Goal: Task Accomplishment & Management: Manage account settings

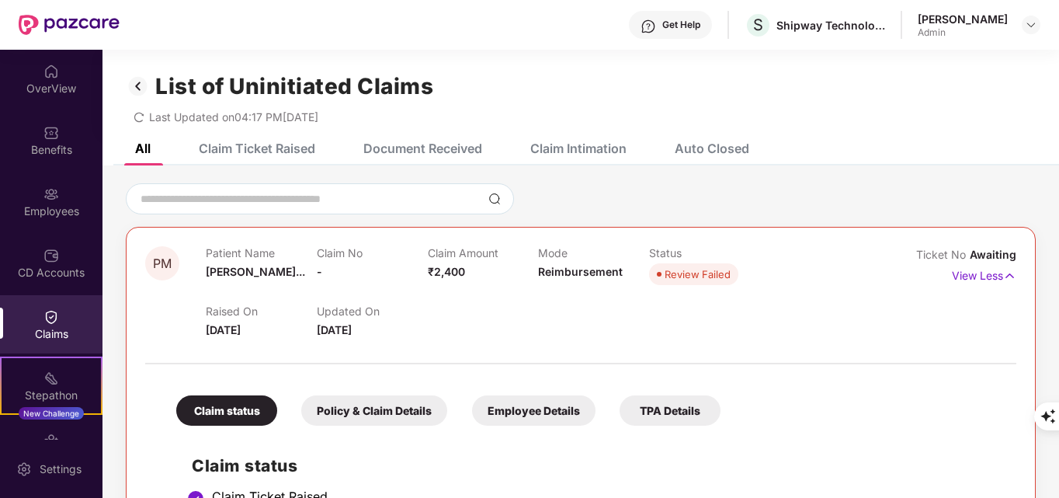
click at [294, 149] on div "Claim Ticket Raised" at bounding box center [257, 149] width 116 height 16
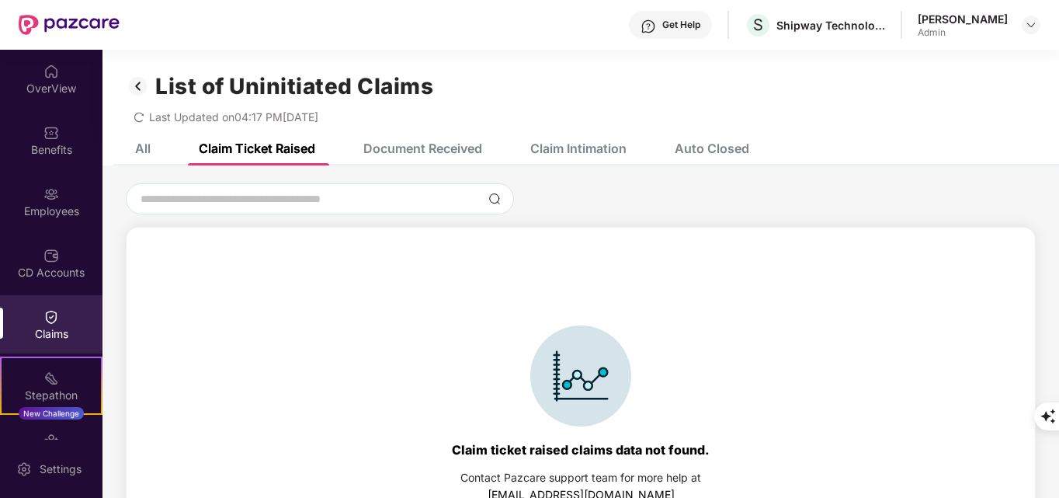
click at [414, 147] on div "Document Received" at bounding box center [422, 149] width 119 height 16
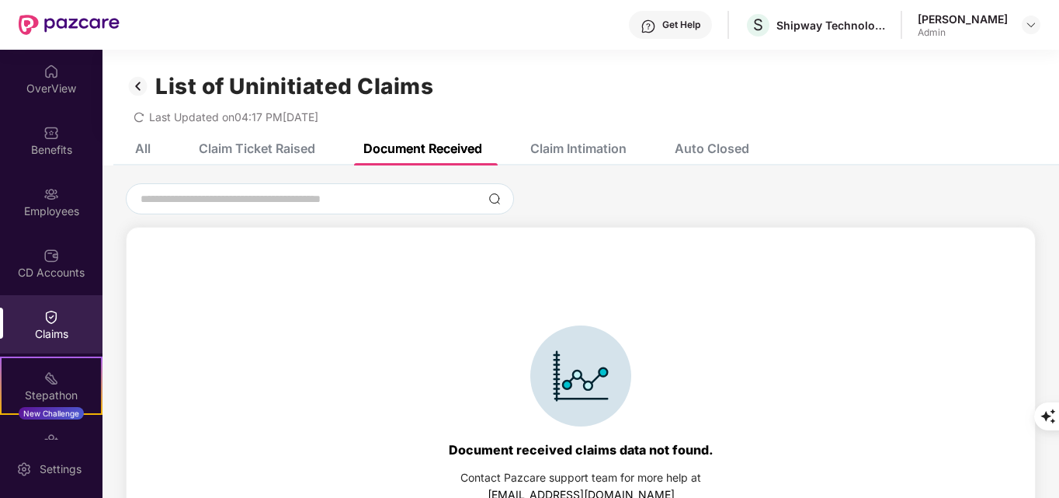
click at [563, 141] on div "Claim Intimation" at bounding box center [578, 149] width 96 height 16
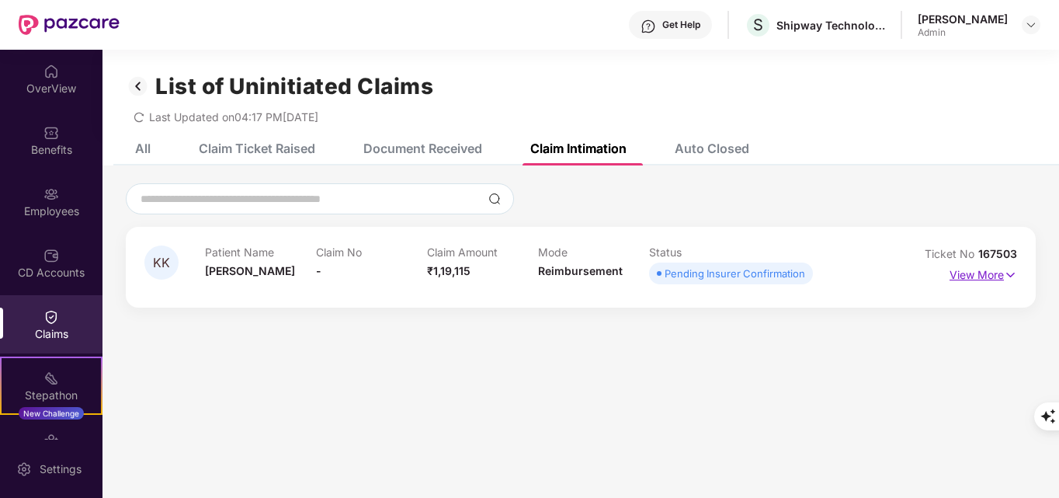
click at [987, 277] on p "View More" at bounding box center [983, 272] width 68 height 21
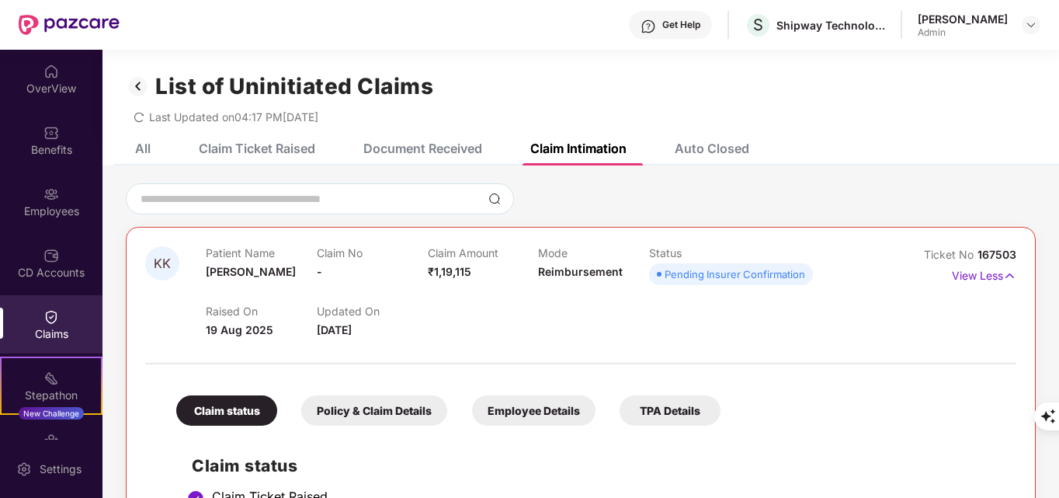
click at [708, 27] on div "Get Help" at bounding box center [670, 25] width 83 height 28
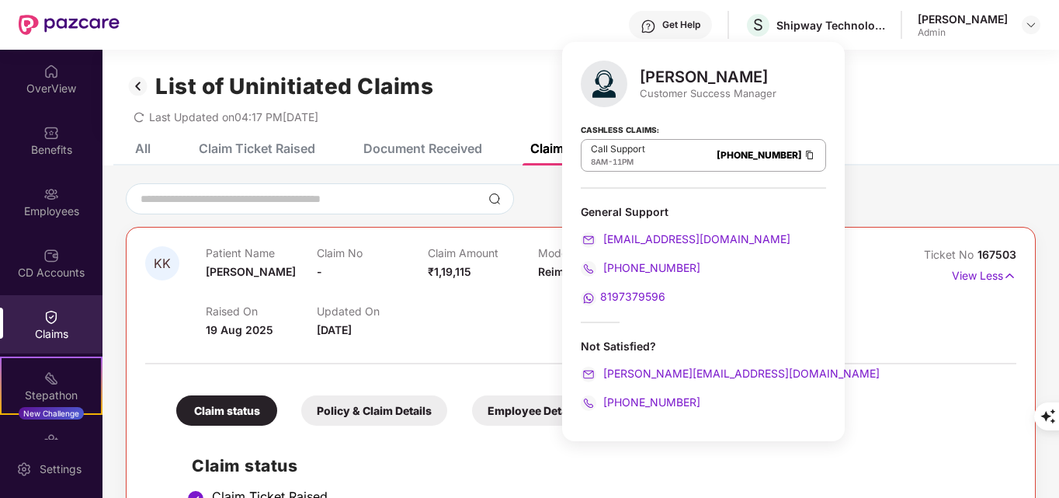
click at [830, 130] on div "List of Uninitiated Claims Last Updated on 04:17 PM, 26 Aug 2025" at bounding box center [580, 91] width 956 height 82
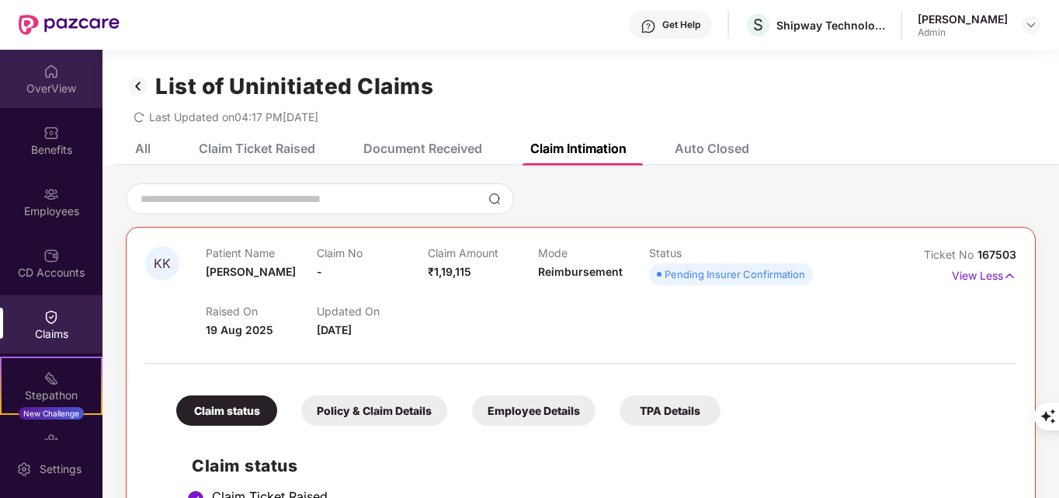
click at [38, 85] on div "OverView" at bounding box center [51, 89] width 102 height 16
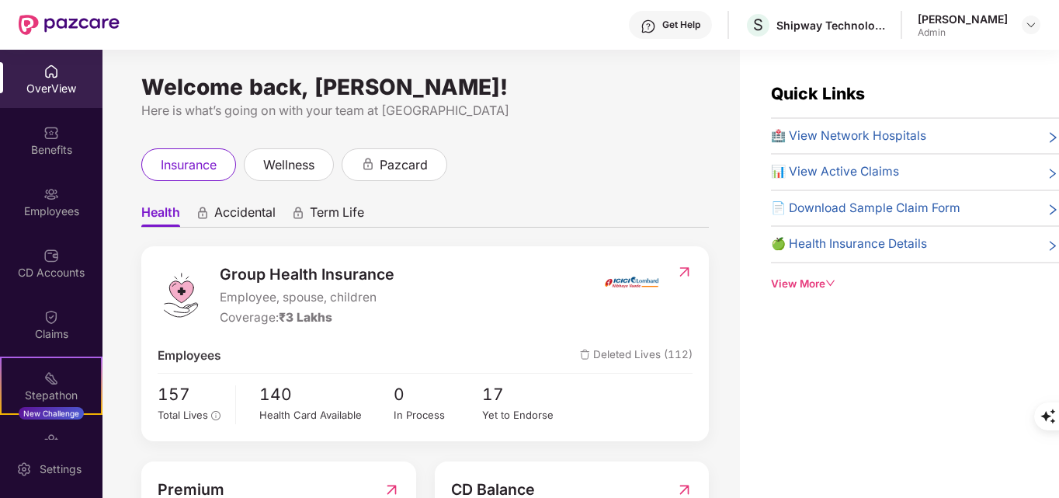
click at [800, 288] on div "View More" at bounding box center [915, 284] width 288 height 16
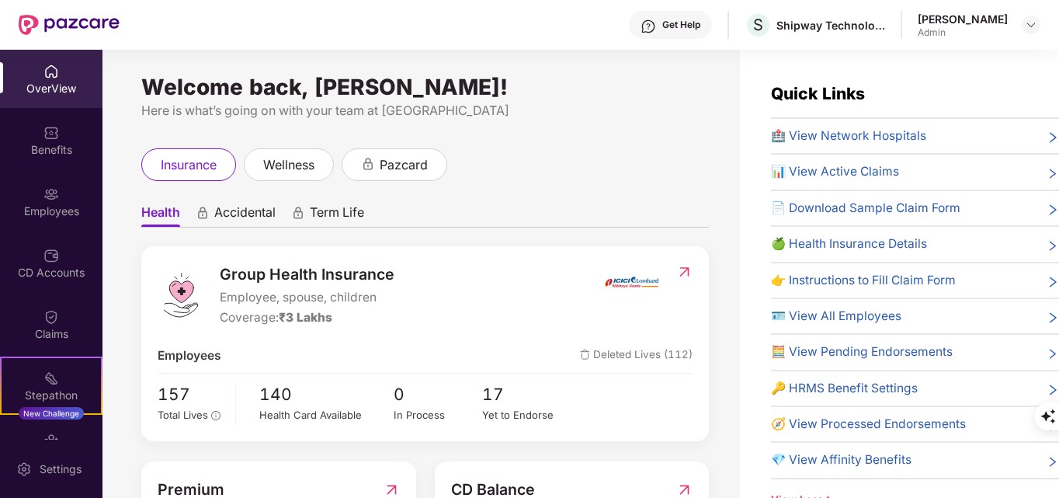
click at [835, 246] on span "🍏 Health Insurance Details" at bounding box center [849, 243] width 156 height 19
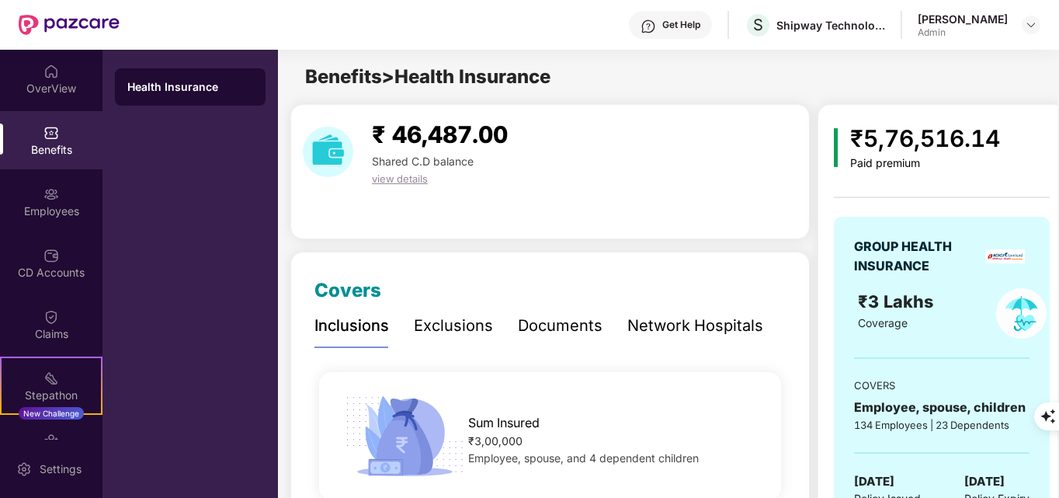
click at [693, 19] on div "Get Help" at bounding box center [681, 25] width 38 height 12
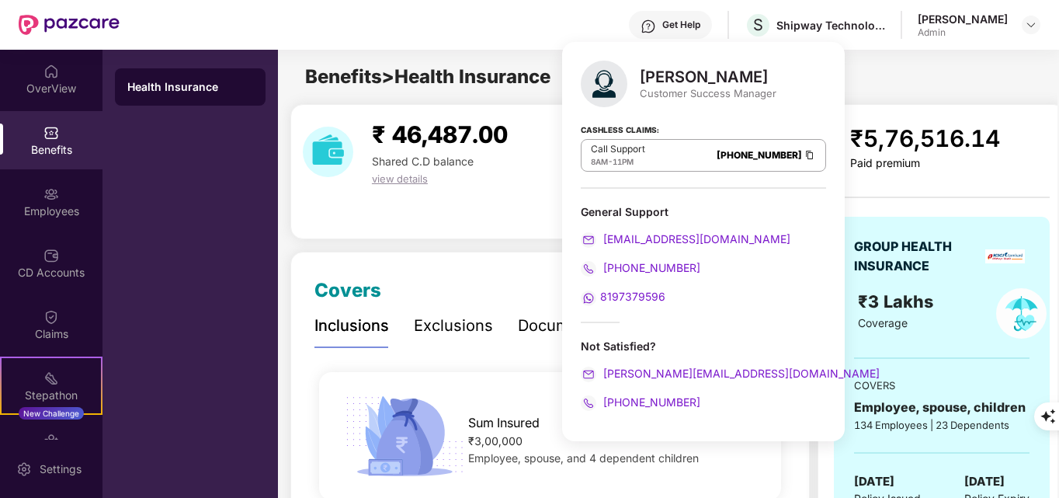
click at [536, 231] on div "₹ 46,487.00 Shared C.D balance view details" at bounding box center [549, 171] width 519 height 135
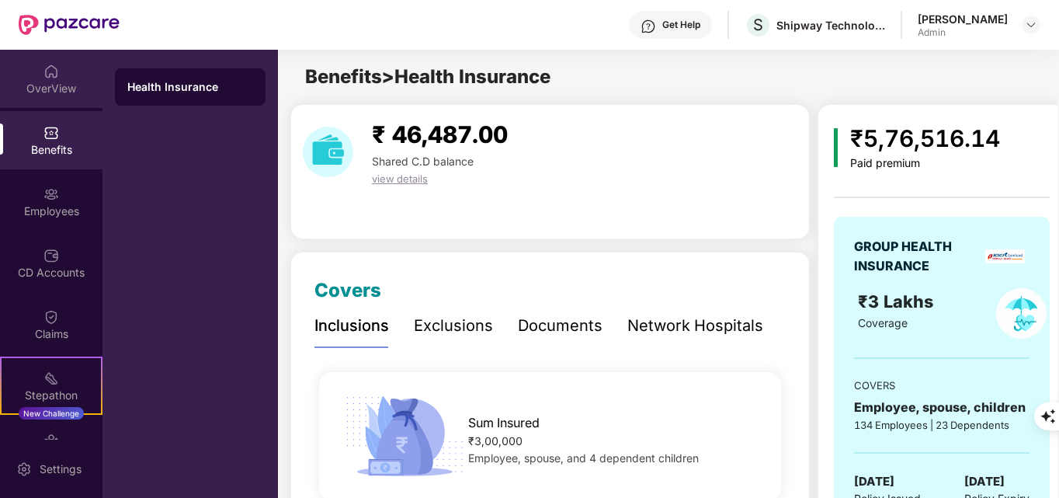
click at [47, 62] on div at bounding box center [51, 70] width 16 height 16
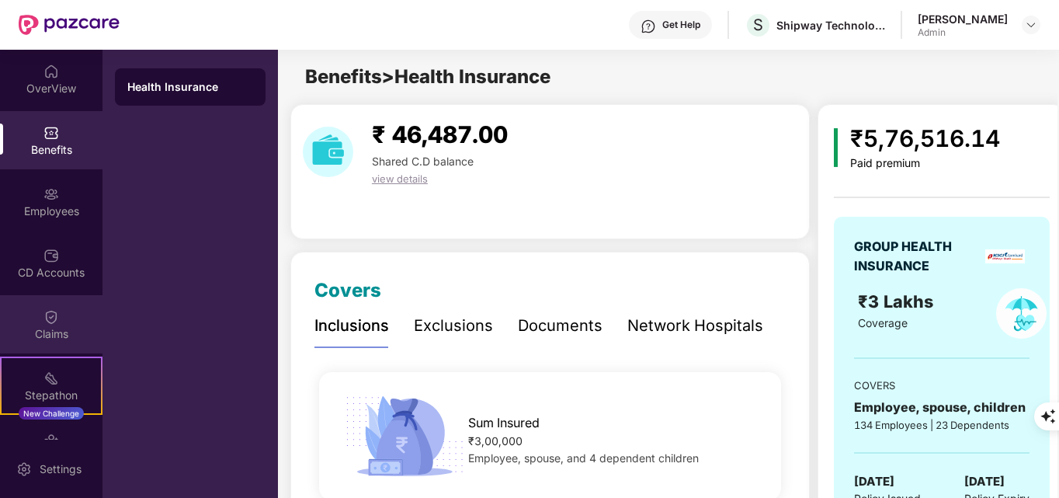
click at [64, 316] on div "Claims" at bounding box center [51, 324] width 102 height 58
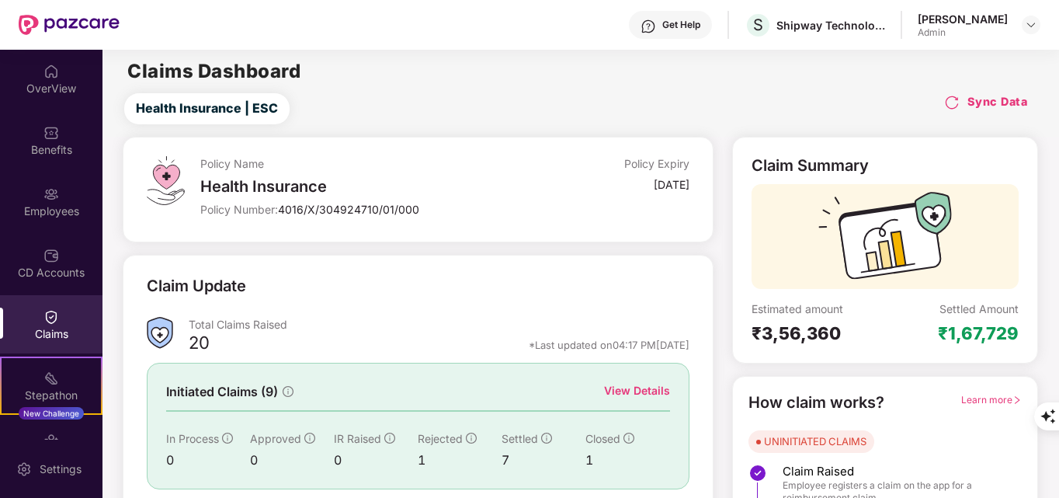
click at [977, 107] on h4 "Sync Data" at bounding box center [997, 102] width 61 height 16
click at [949, 103] on img at bounding box center [952, 103] width 16 height 16
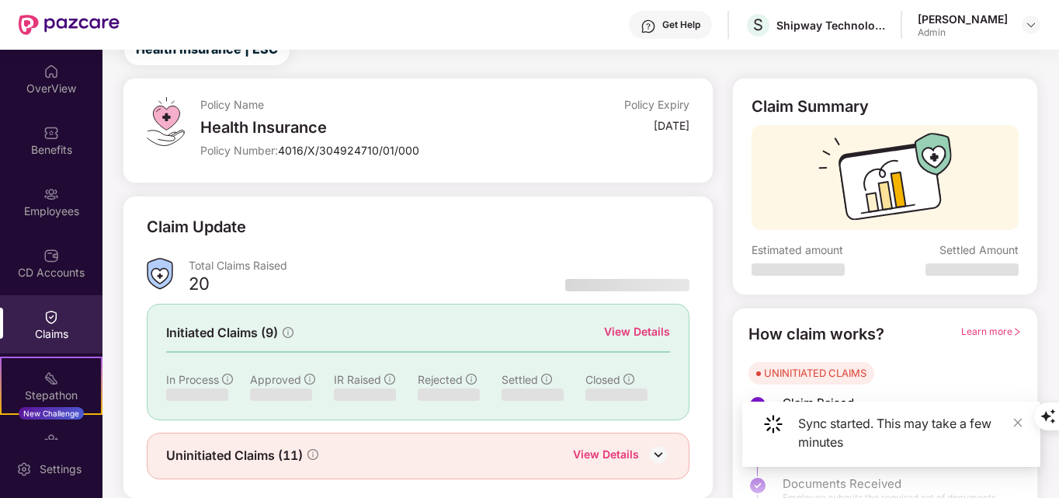
scroll to position [101, 0]
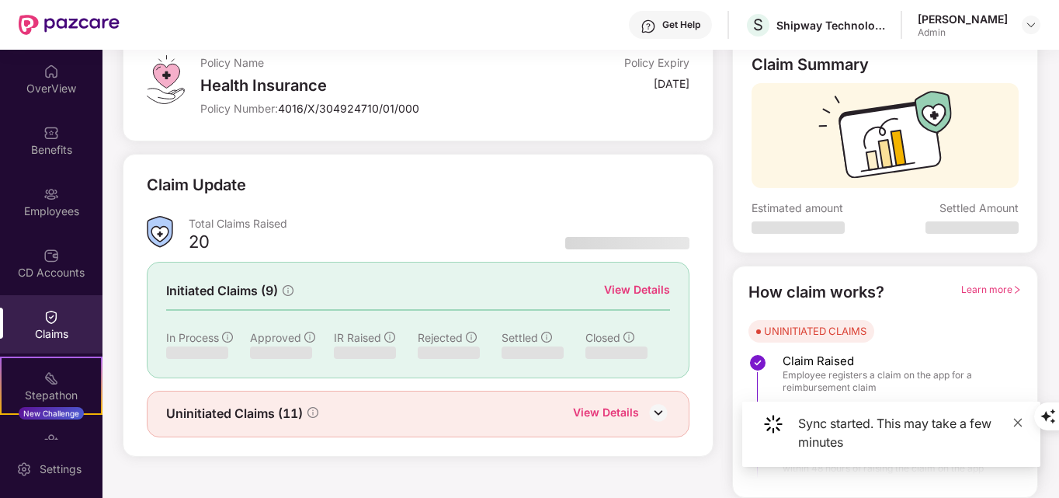
click at [1018, 421] on icon "close" at bounding box center [1017, 422] width 11 height 11
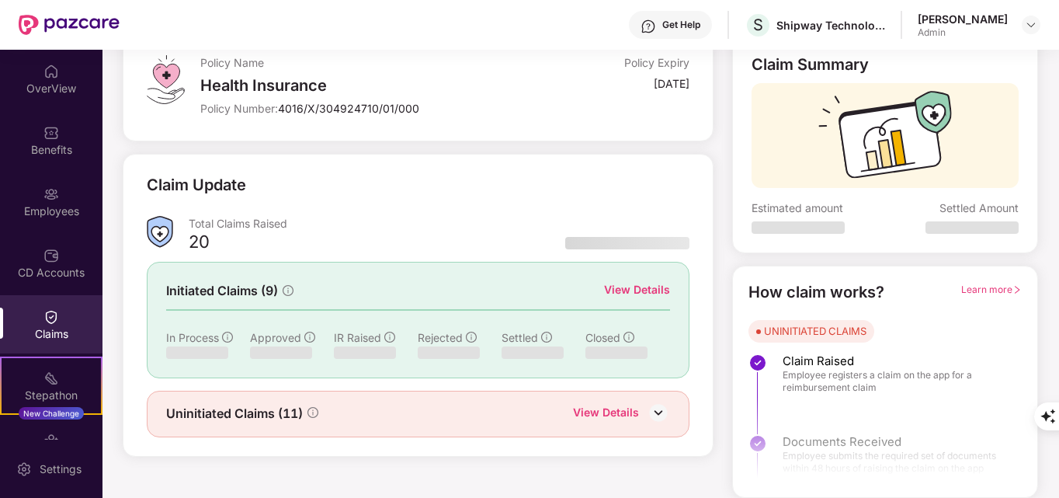
click at [1007, 288] on span "Learn more" at bounding box center [991, 289] width 61 height 12
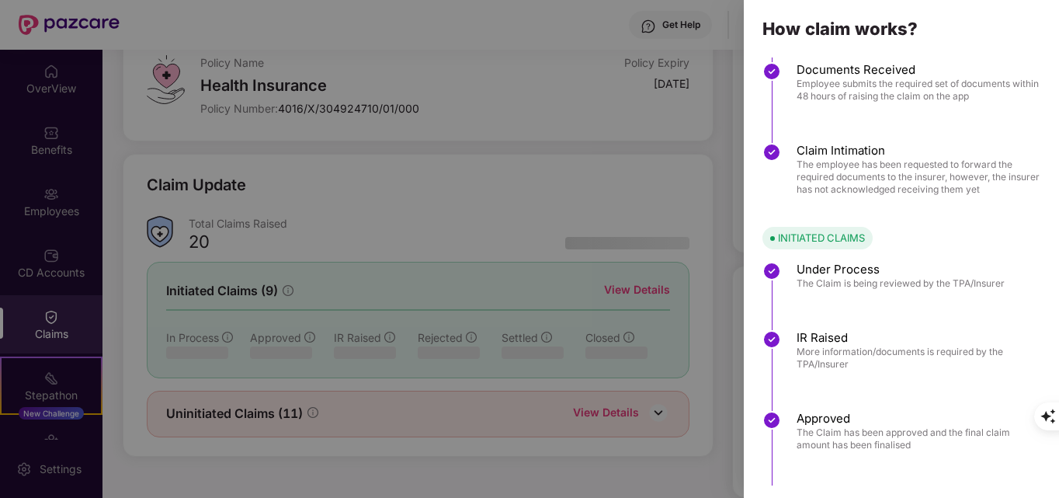
scroll to position [0, 0]
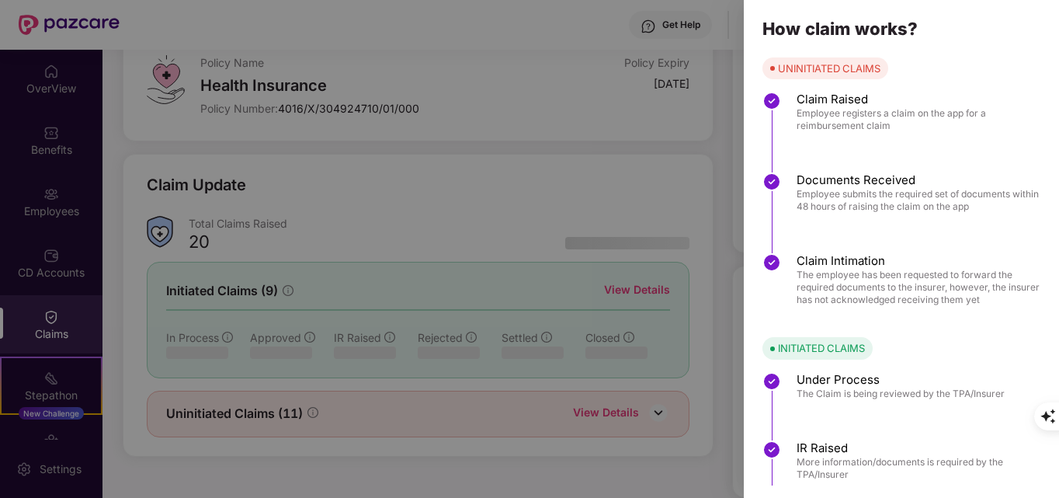
click at [1055, 38] on div "How claim works?" at bounding box center [901, 29] width 315 height 42
drag, startPoint x: 1053, startPoint y: 78, endPoint x: 1050, endPoint y: 50, distance: 28.1
click at [1050, 51] on div "How claim works? UNINITIATED CLAIMS Claim Raised Employee registers a claim on …" at bounding box center [901, 249] width 315 height 498
click at [711, 145] on div at bounding box center [529, 249] width 1059 height 498
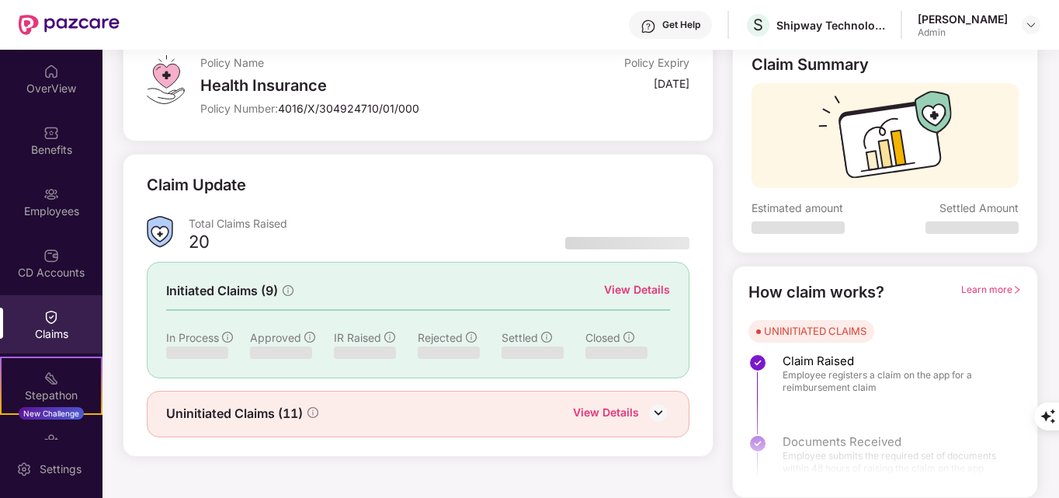
click at [632, 290] on div "View Details" at bounding box center [637, 289] width 66 height 17
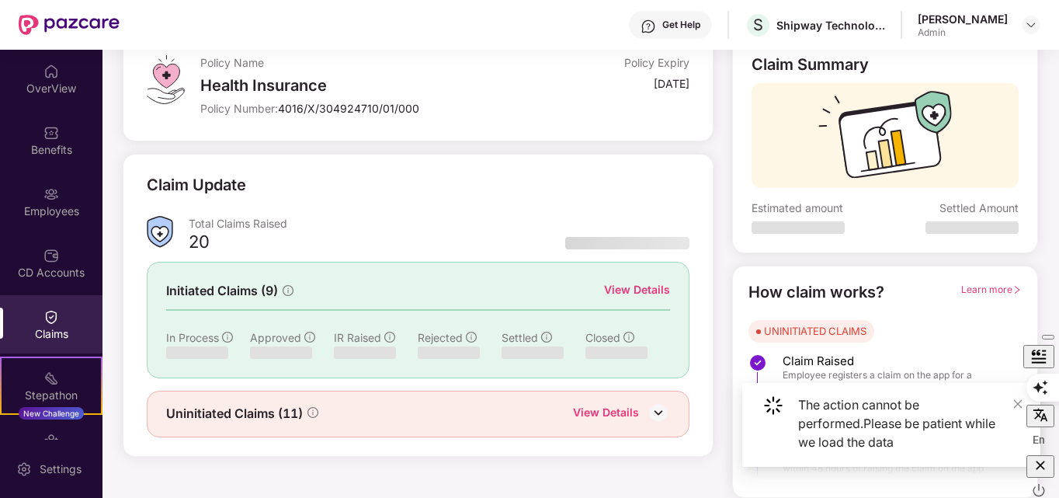
click at [1026, 401] on div "En" at bounding box center [1042, 387] width 33 height 28
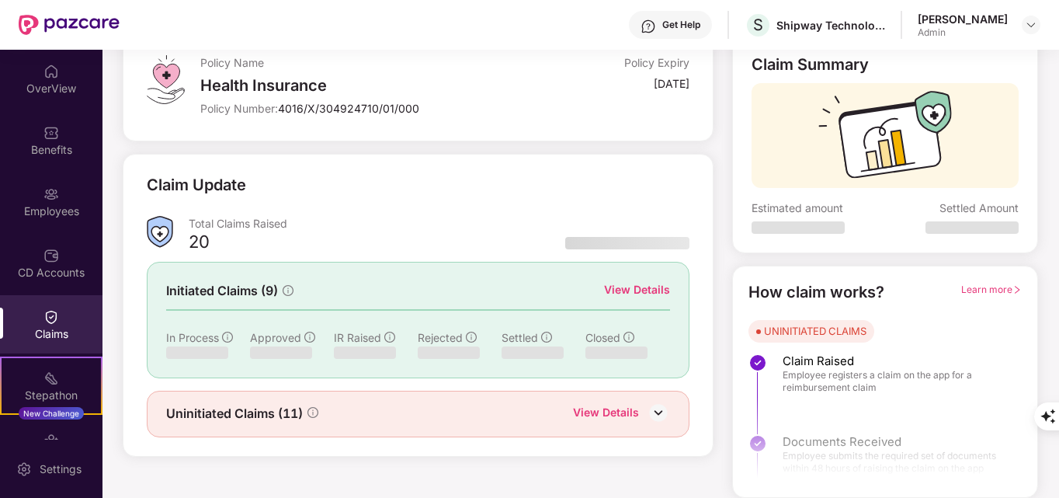
click at [612, 408] on div "View Details" at bounding box center [606, 414] width 66 height 20
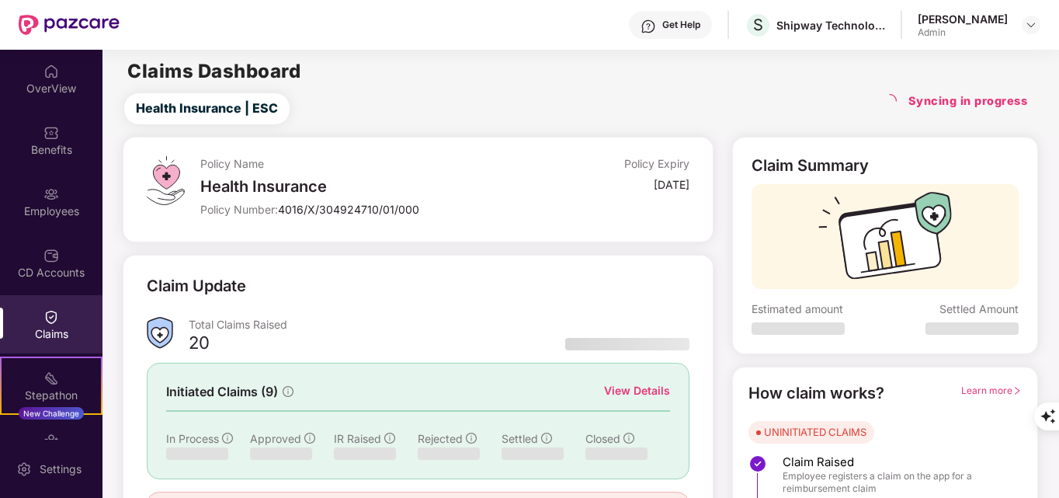
scroll to position [101, 0]
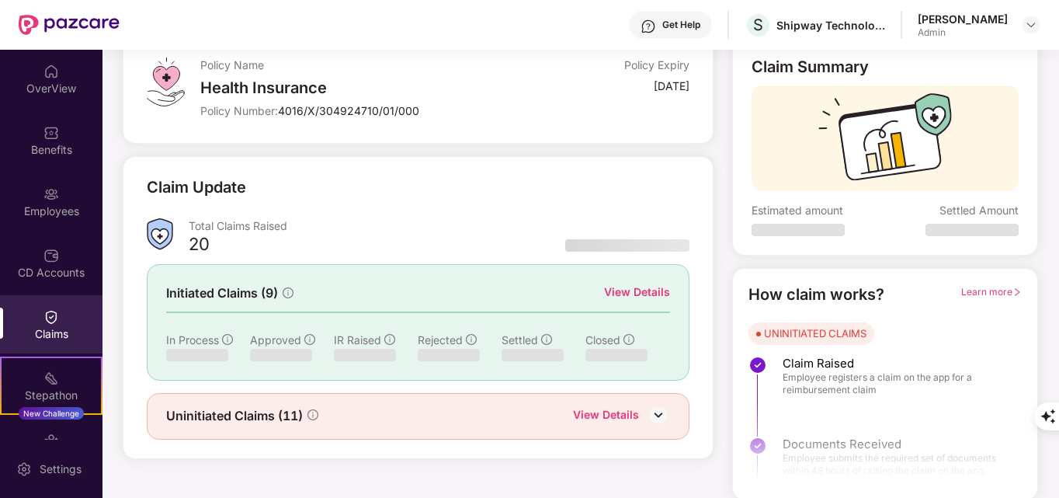
scroll to position [101, 0]
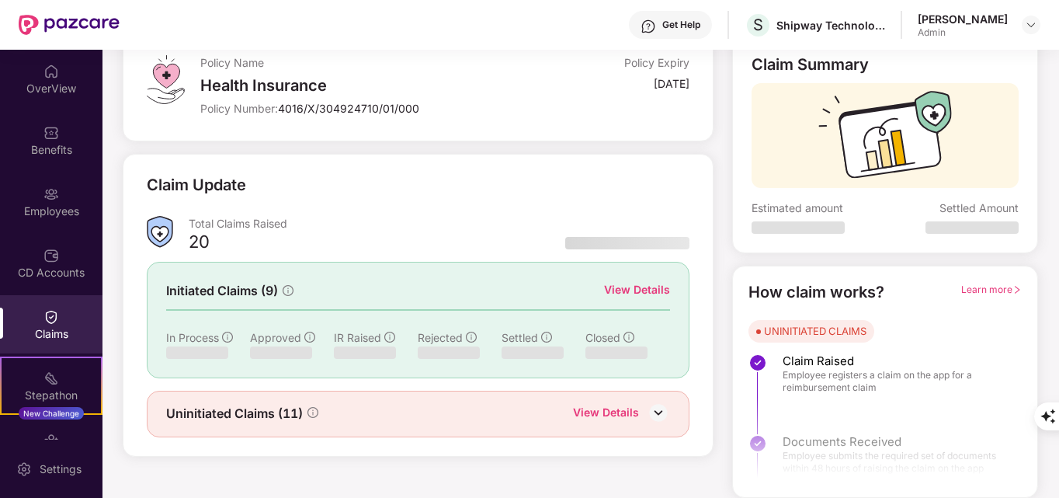
click at [662, 412] on img at bounding box center [658, 412] width 23 height 23
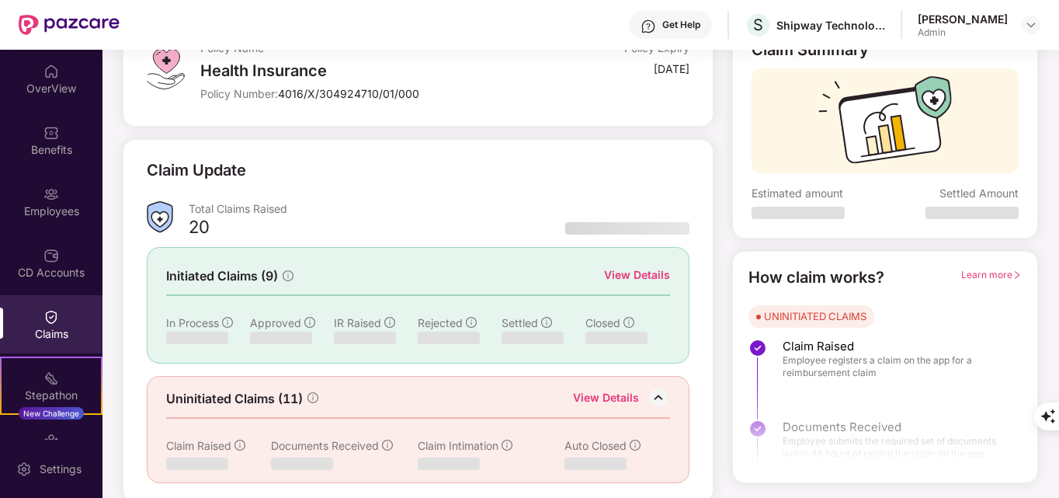
scroll to position [120, 0]
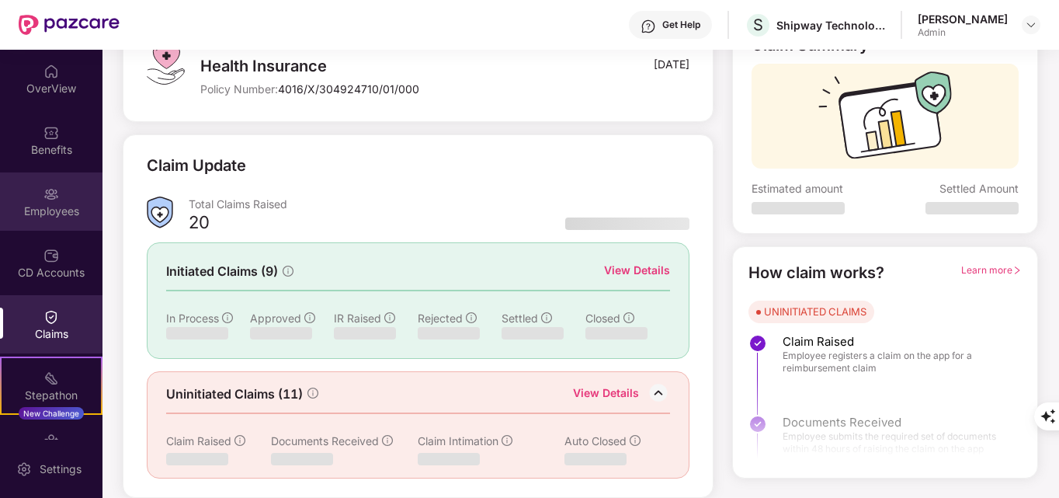
click at [37, 227] on div "Employees" at bounding box center [51, 201] width 102 height 58
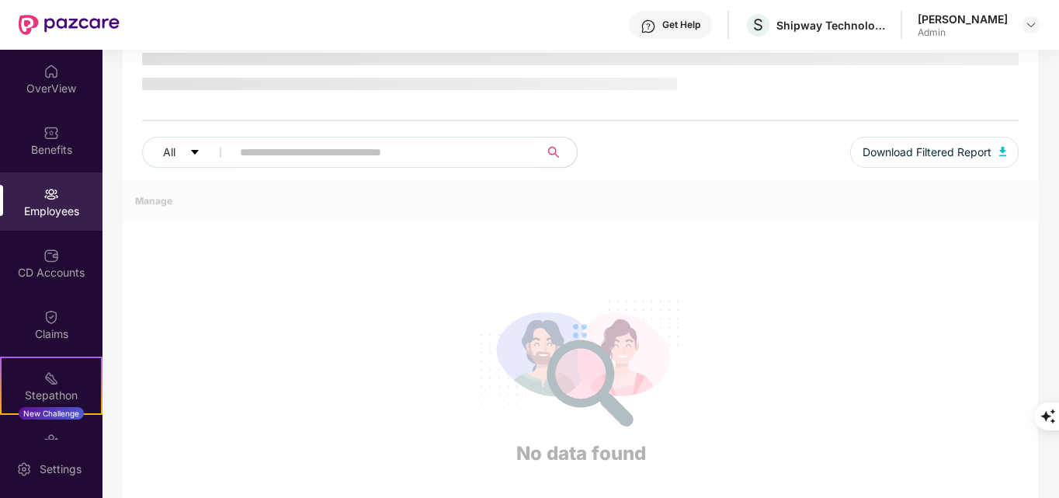
click at [36, 172] on div "Employees" at bounding box center [51, 201] width 102 height 58
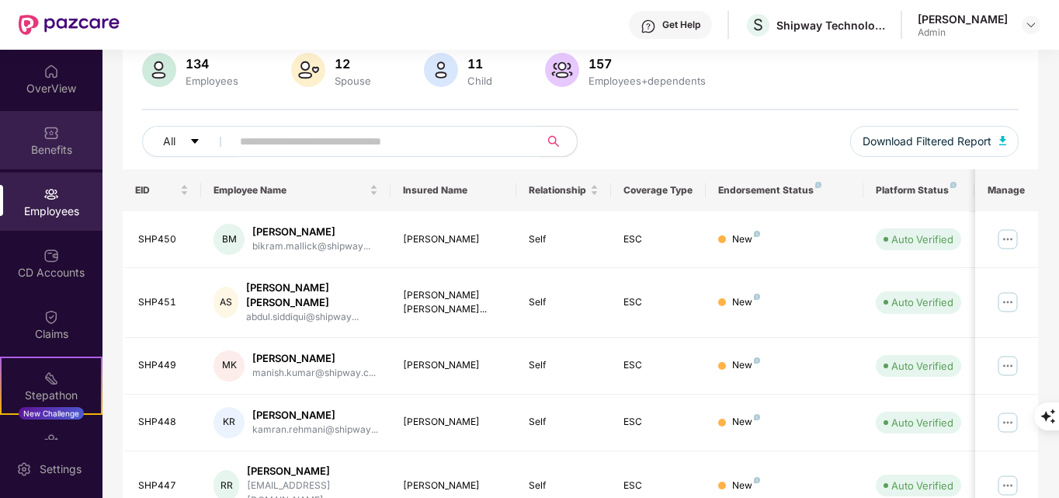
click at [43, 139] on img at bounding box center [51, 133] width 16 height 16
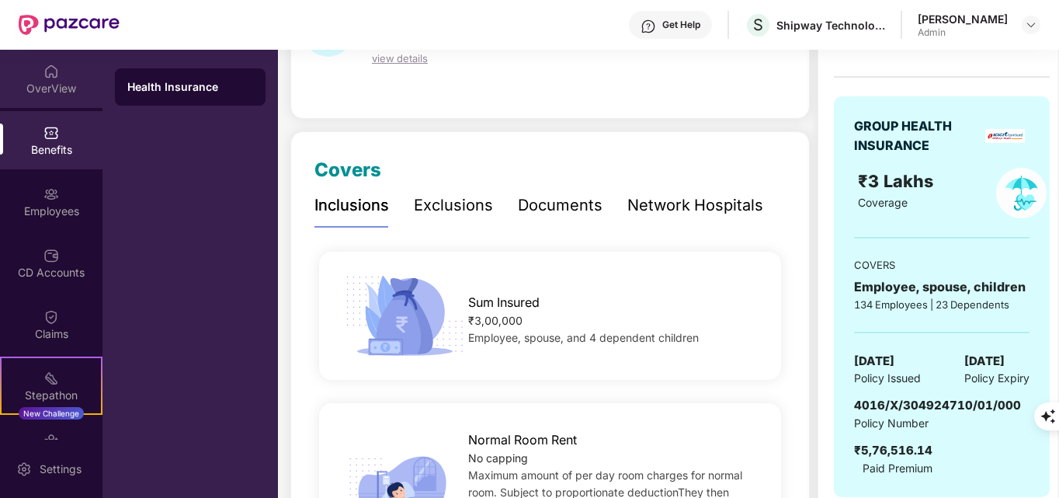
click at [46, 89] on div "OverView" at bounding box center [51, 89] width 102 height 16
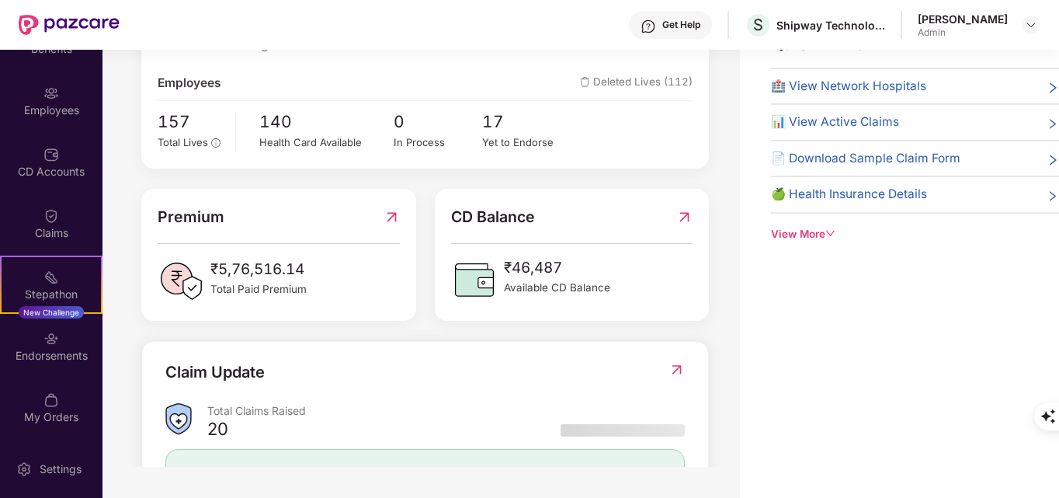
scroll to position [213, 0]
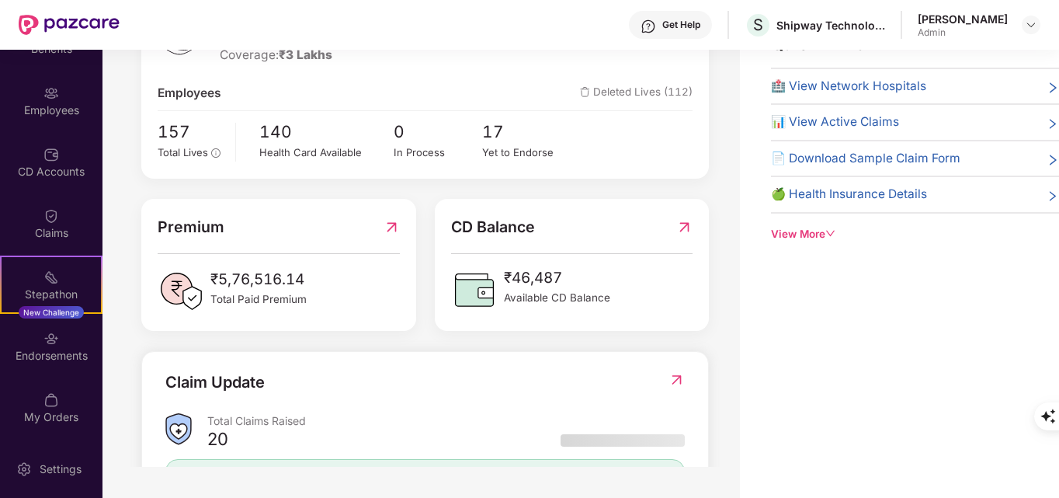
click at [796, 234] on div "View More" at bounding box center [915, 234] width 288 height 16
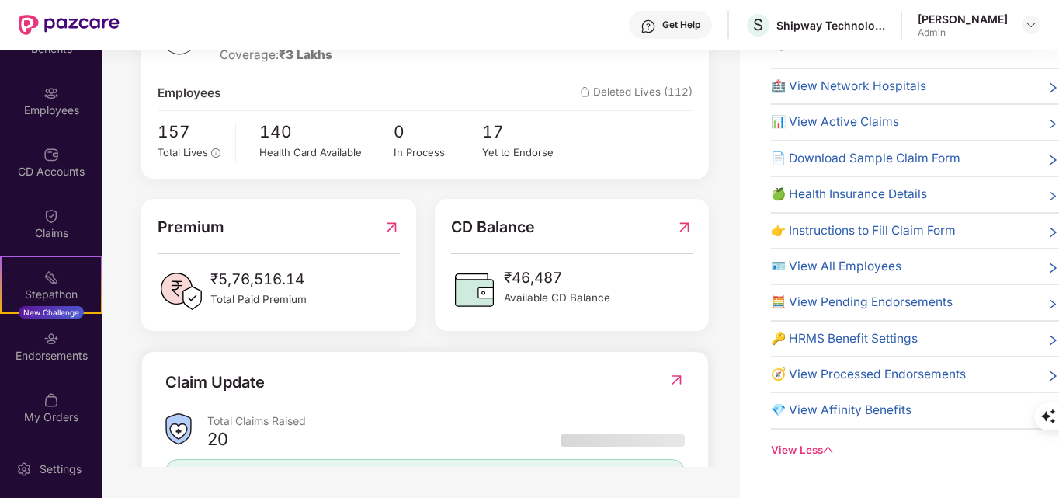
click at [819, 238] on span "👉 Instructions to Fill Claim Form" at bounding box center [863, 230] width 185 height 19
click at [799, 304] on span "🧮 View Pending Endorsements" at bounding box center [862, 302] width 182 height 19
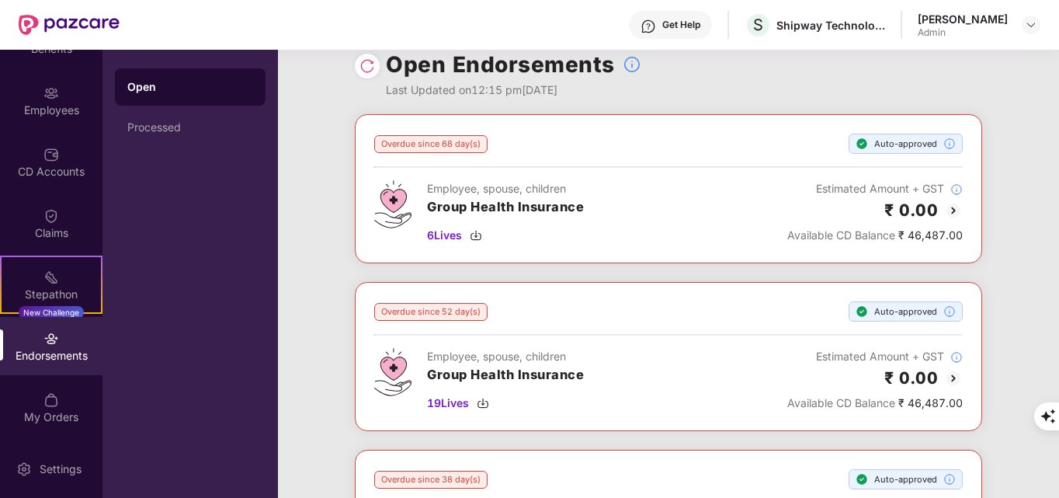
scroll to position [0, 0]
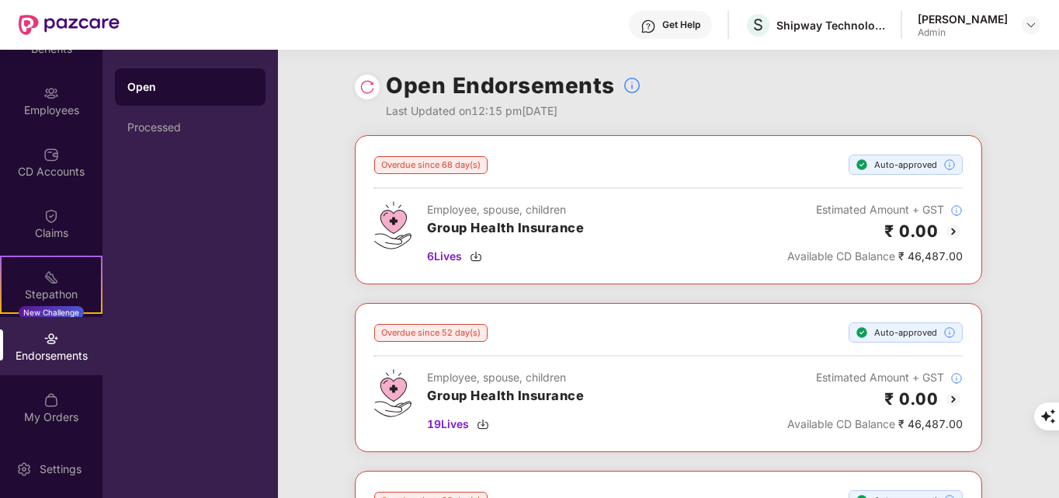
click at [44, 348] on div "Endorsements" at bounding box center [51, 356] width 102 height 16
click at [665, 36] on div "Get Help" at bounding box center [670, 25] width 83 height 28
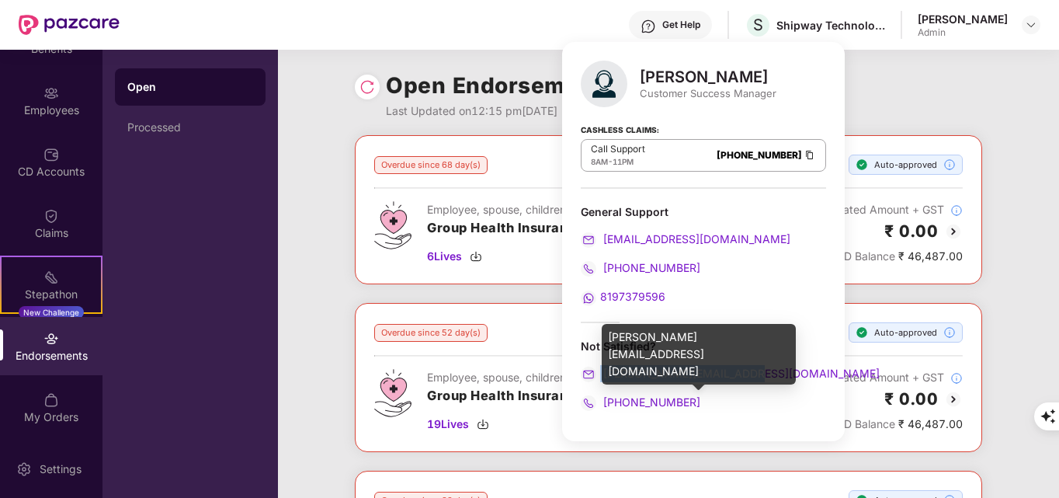
drag, startPoint x: 745, startPoint y: 371, endPoint x: 601, endPoint y: 377, distance: 144.5
click at [601, 377] on div "[PERSON_NAME][EMAIL_ADDRESS][DOMAIN_NAME]" at bounding box center [703, 373] width 245 height 17
copy span "[PERSON_NAME][EMAIL_ADDRESS][DOMAIN_NAME]"
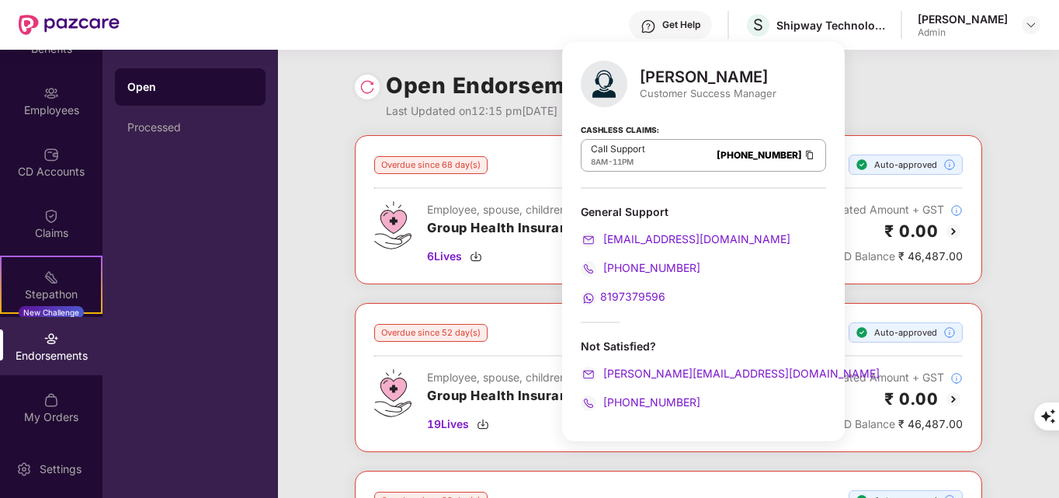
click at [875, 70] on div "Open Endorsements Last Updated on 12:15 pm, 27 Aug 2025" at bounding box center [668, 92] width 627 height 85
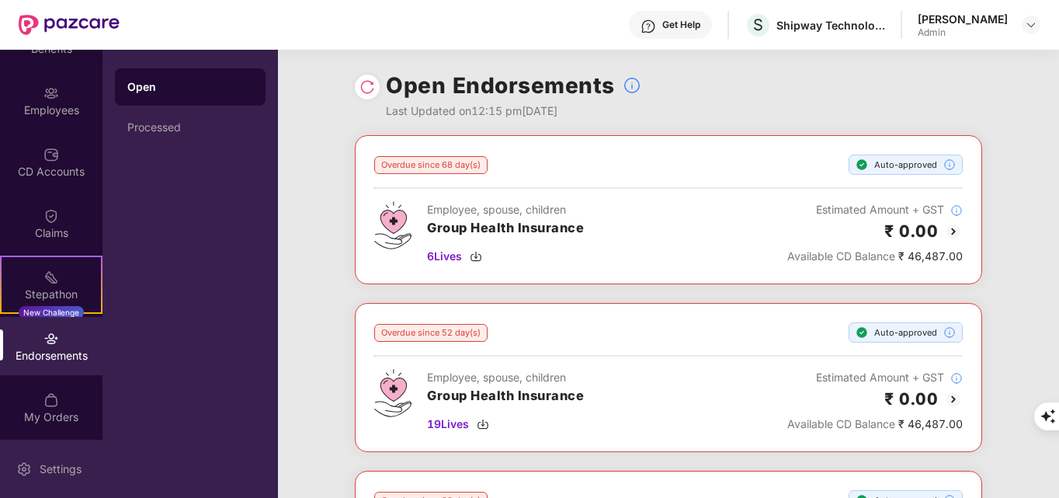
click at [54, 474] on div "Settings" at bounding box center [60, 469] width 51 height 16
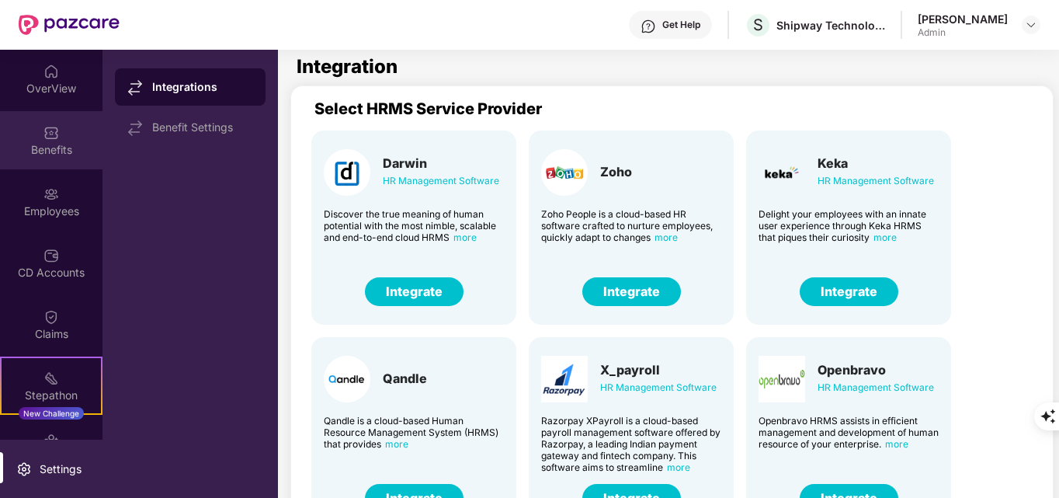
click at [50, 165] on div "Benefits" at bounding box center [51, 140] width 102 height 58
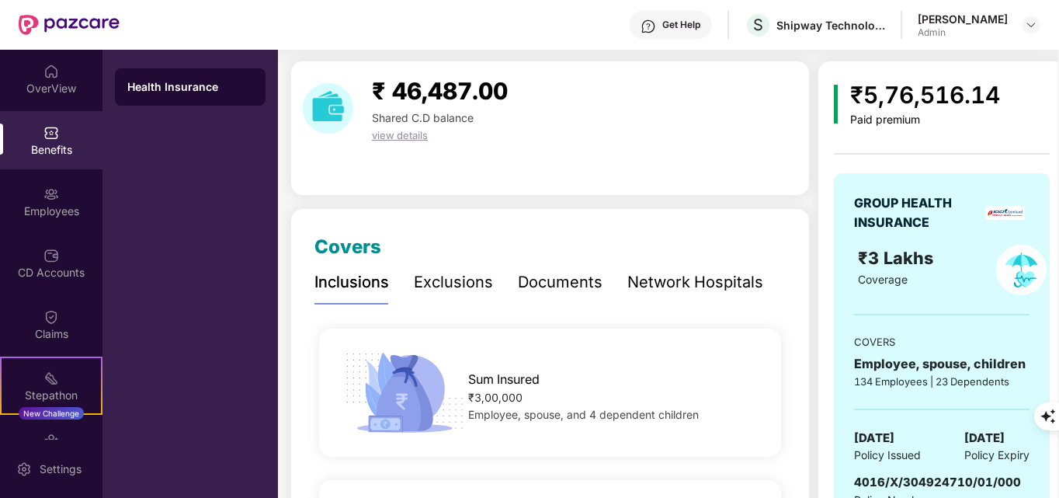
scroll to position [155, 0]
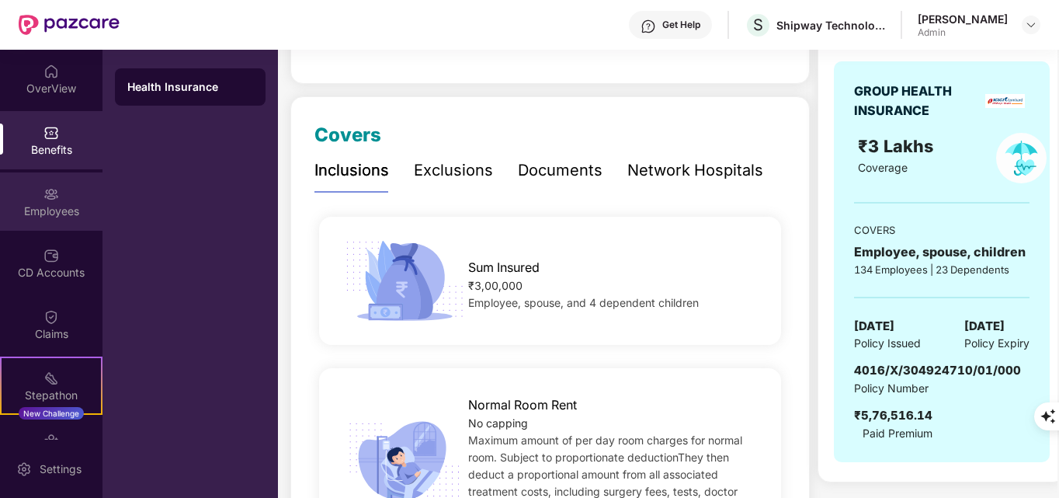
click at [43, 206] on div "Employees" at bounding box center [51, 211] width 102 height 16
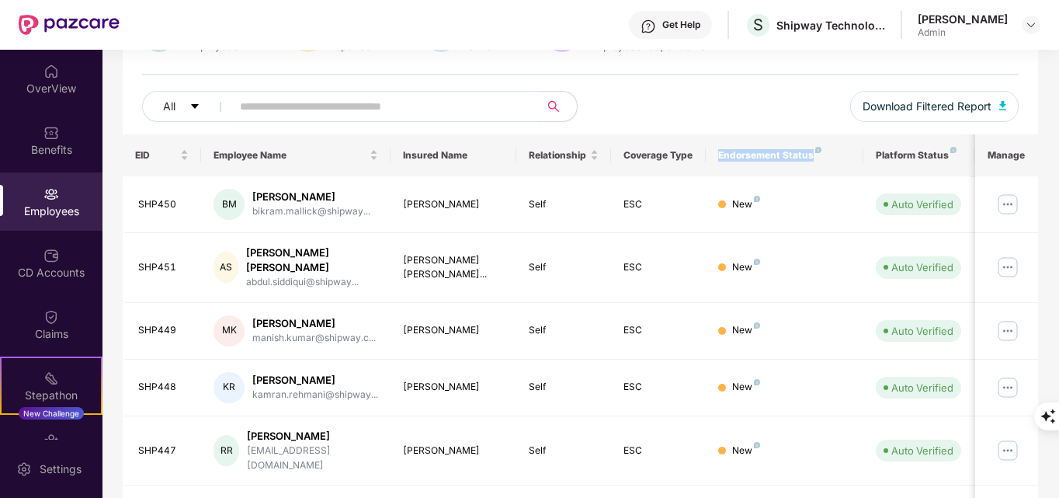
drag, startPoint x: 842, startPoint y: 162, endPoint x: 720, endPoint y: 158, distance: 121.9
click at [720, 158] on th "Endorsement Status" at bounding box center [785, 155] width 158 height 42
copy div "Endorsement Status"
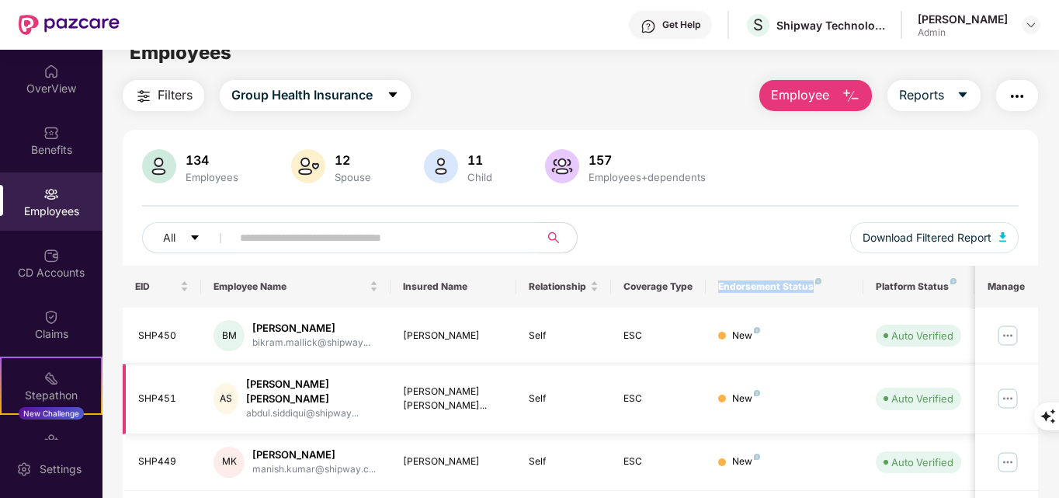
scroll to position [0, 0]
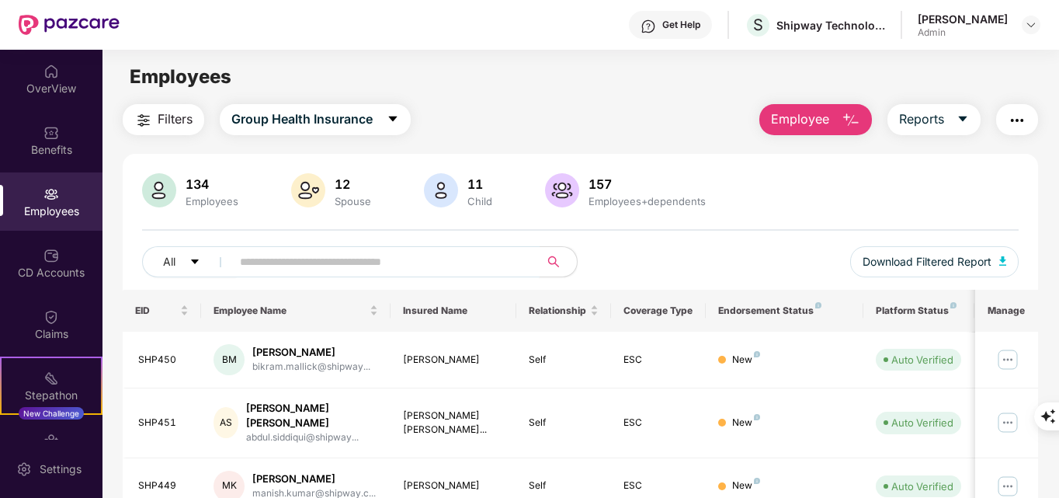
click at [331, 274] on span at bounding box center [380, 261] width 318 height 31
click at [331, 256] on input "text" at bounding box center [379, 261] width 279 height 23
paste input "**********"
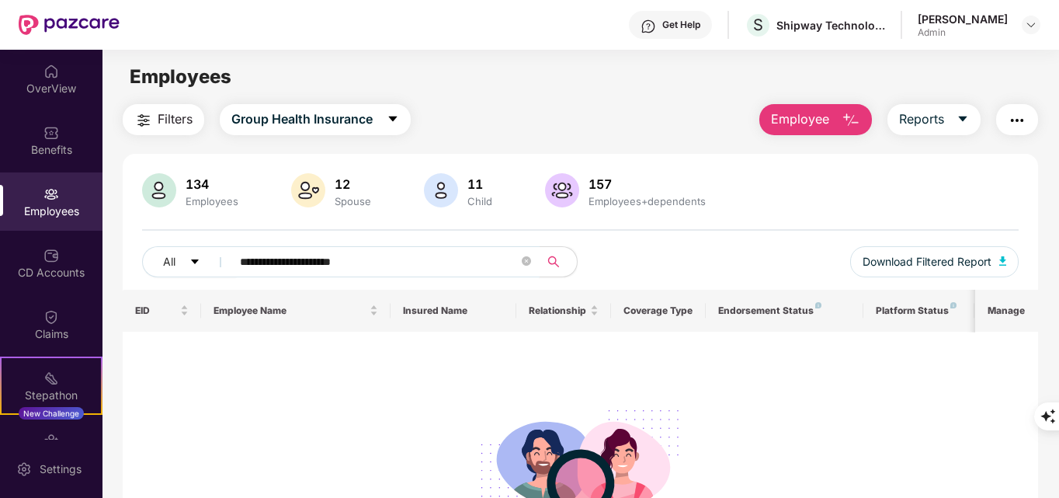
drag, startPoint x: 378, startPoint y: 261, endPoint x: 264, endPoint y: 249, distance: 114.7
click at [264, 250] on input "**********" at bounding box center [379, 261] width 279 height 23
type input "****"
click at [793, 123] on span "Employee" at bounding box center [800, 118] width 58 height 19
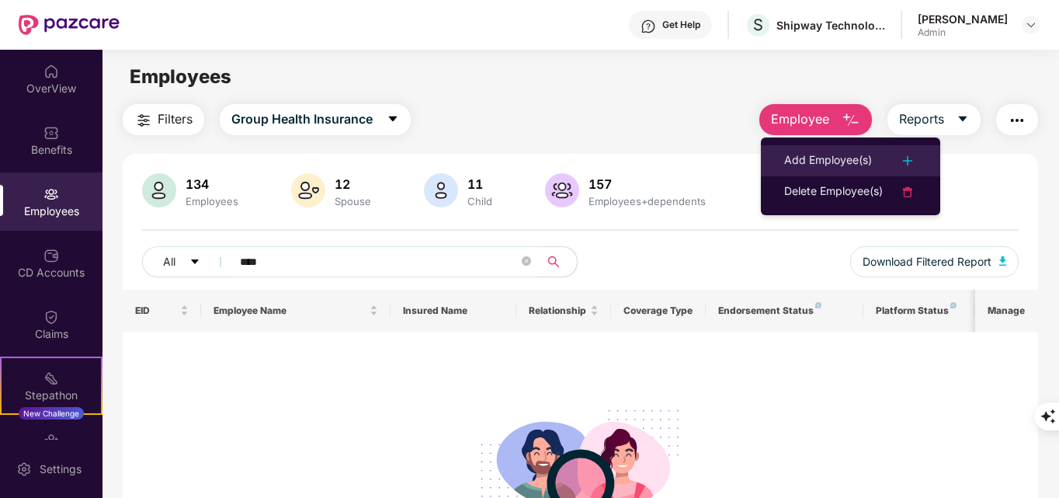
click at [831, 169] on div "Add Employee(s)" at bounding box center [828, 160] width 88 height 19
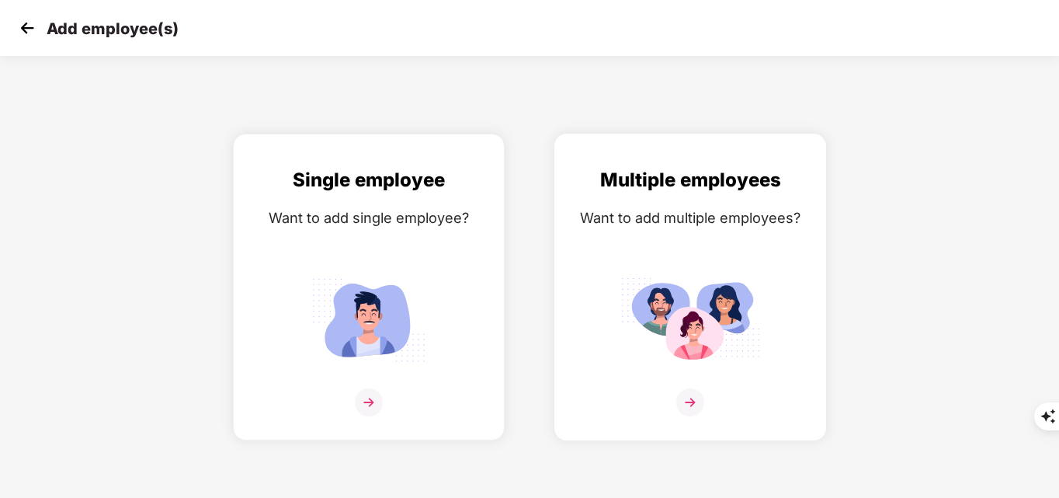
click at [699, 404] on img at bounding box center [690, 402] width 28 height 28
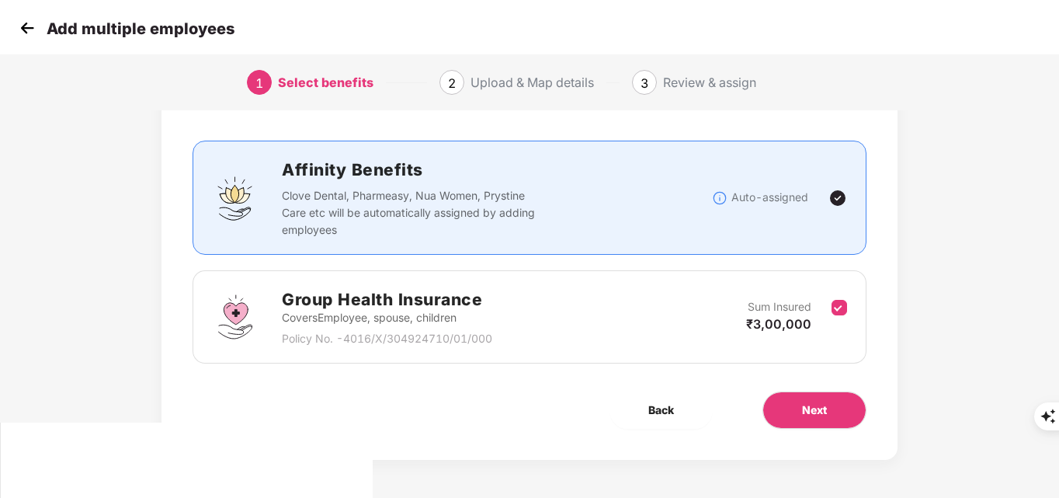
scroll to position [76, 0]
click at [805, 404] on span "Next" at bounding box center [814, 409] width 25 height 17
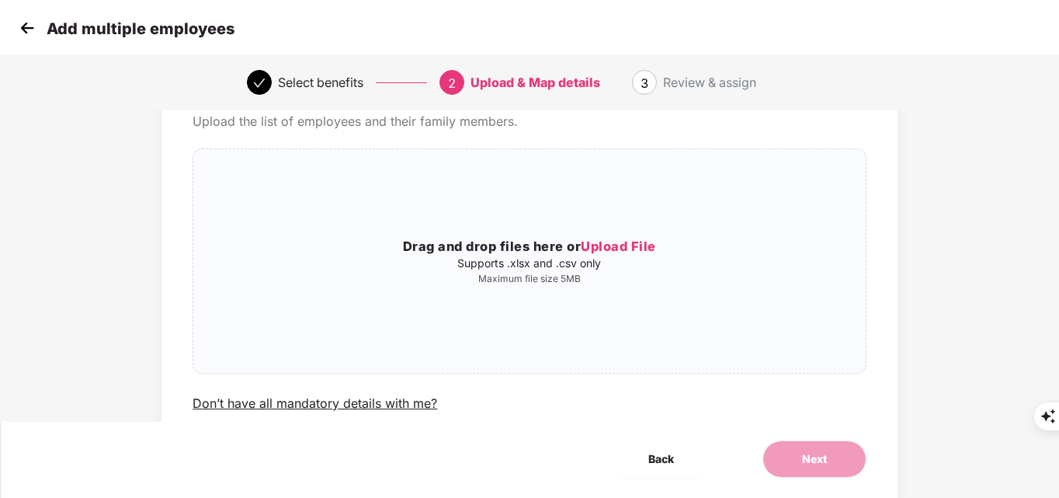
scroll to position [0, 0]
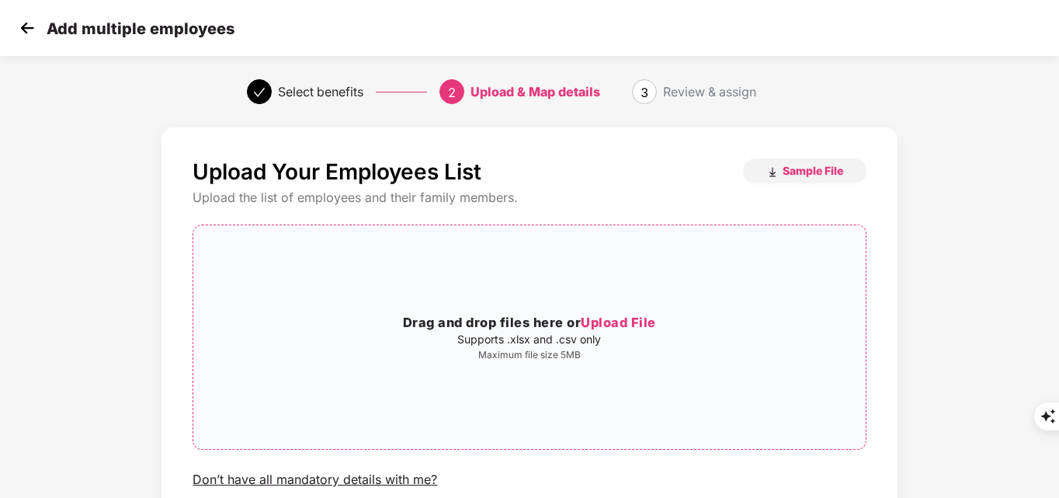
click at [633, 314] on span "Upload File" at bounding box center [618, 322] width 75 height 16
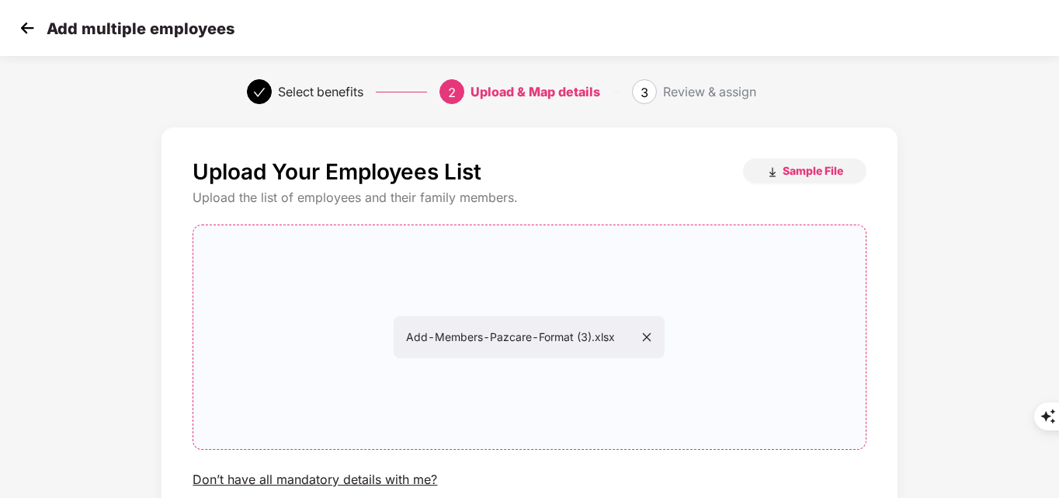
scroll to position [126, 0]
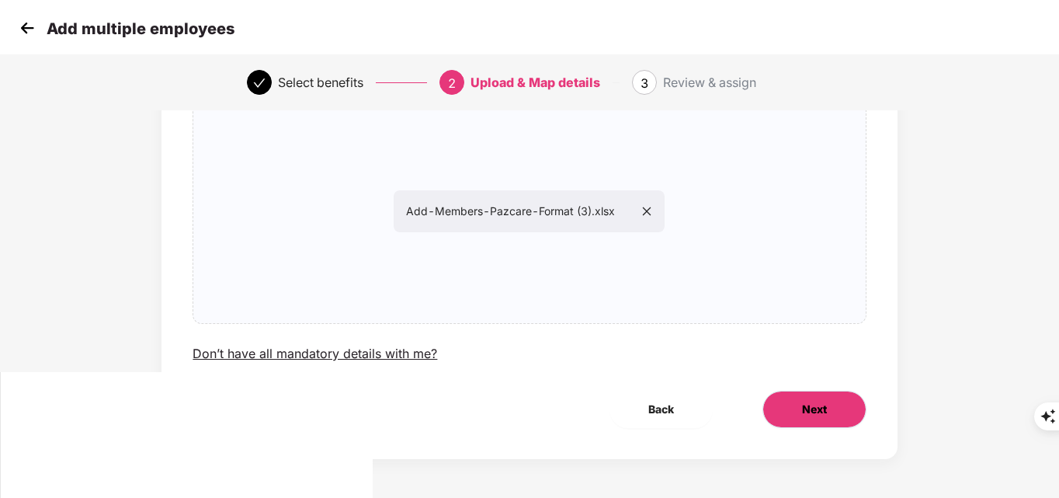
click at [810, 404] on span "Next" at bounding box center [814, 409] width 25 height 17
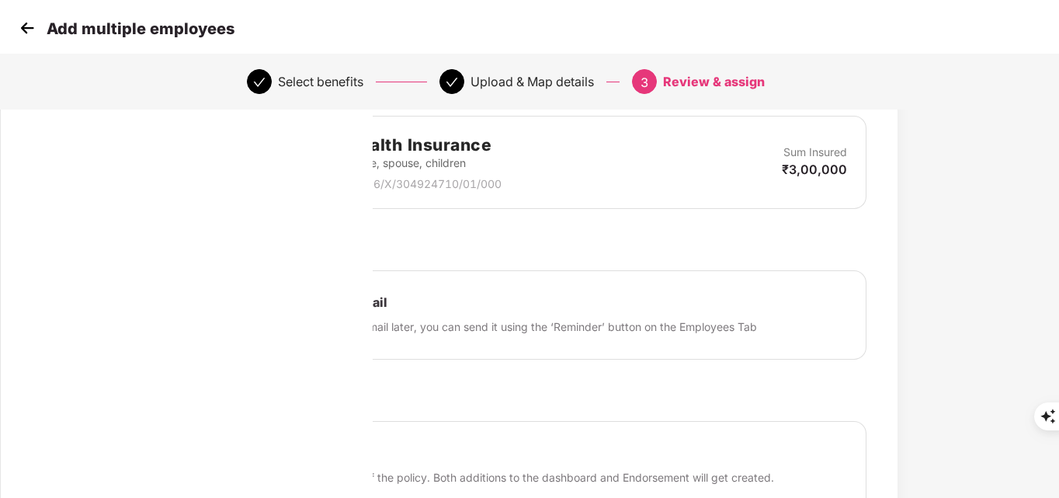
scroll to position [536, 0]
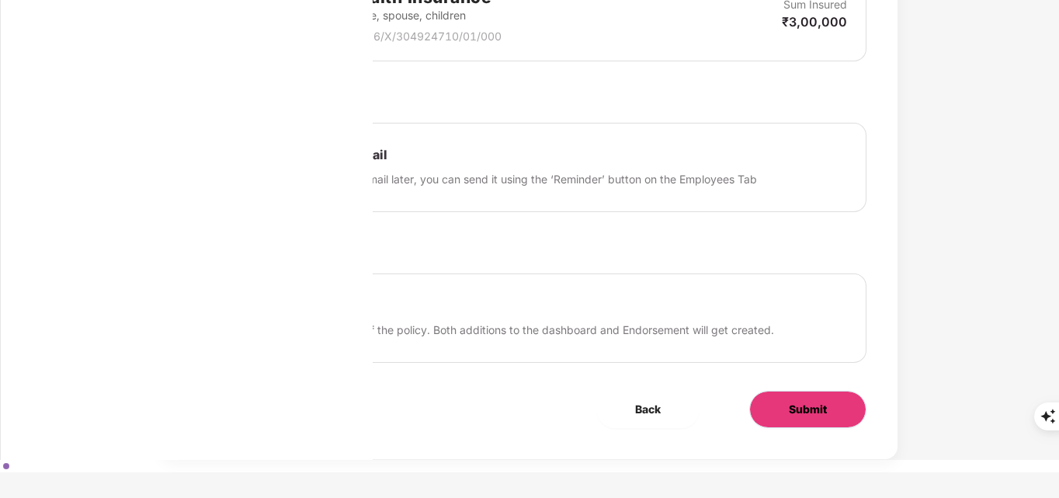
click at [814, 416] on span "Submit" at bounding box center [808, 409] width 38 height 17
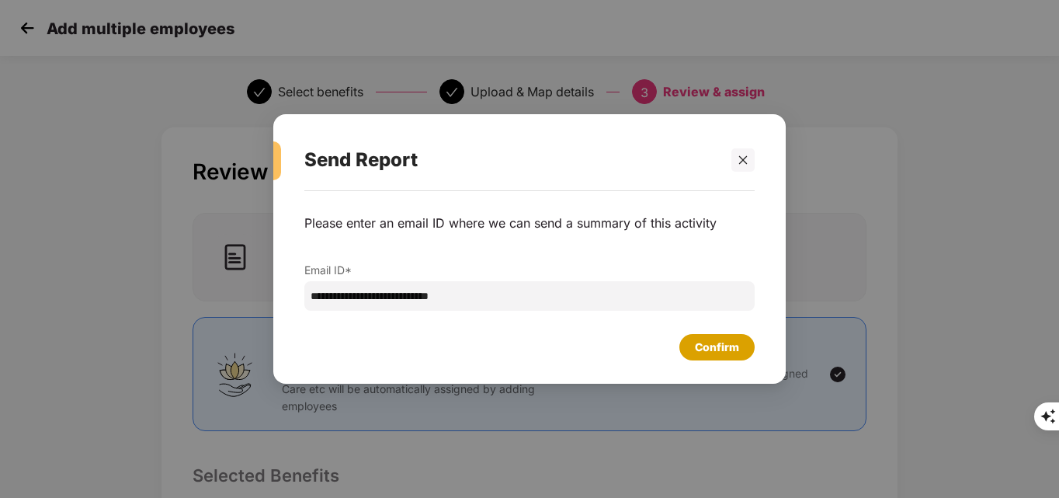
click at [712, 353] on div "Confirm" at bounding box center [717, 346] width 44 height 17
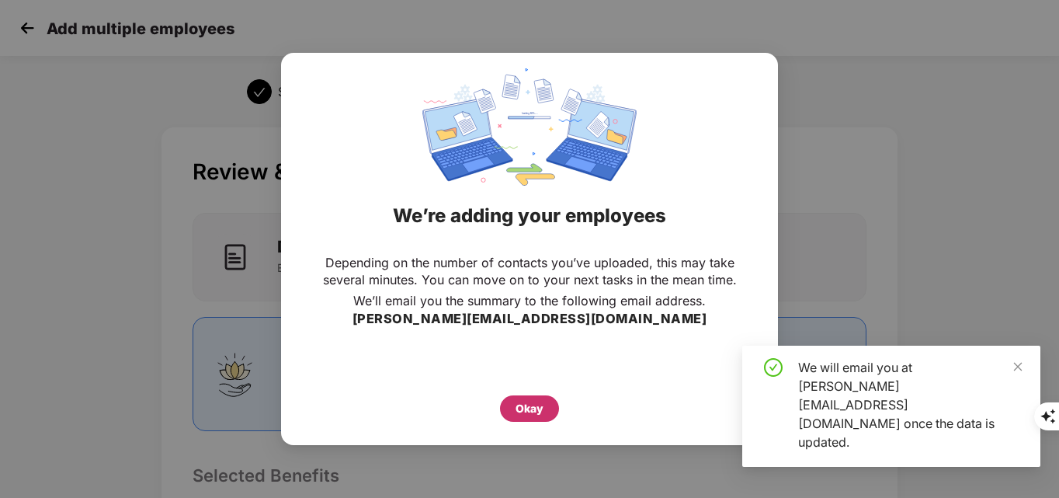
click at [533, 404] on div "Okay" at bounding box center [529, 408] width 28 height 17
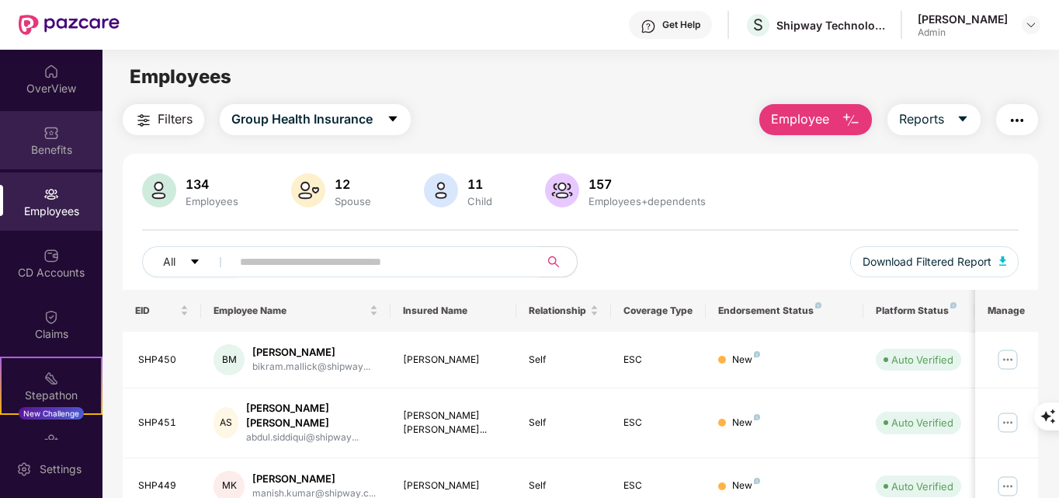
click at [47, 122] on div "Benefits" at bounding box center [51, 140] width 102 height 58
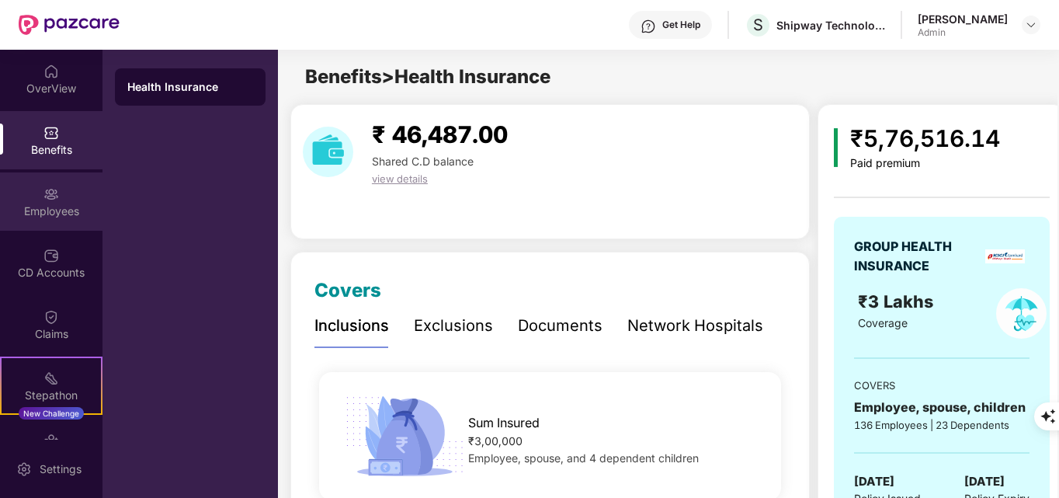
click at [60, 203] on div "Employees" at bounding box center [51, 211] width 102 height 16
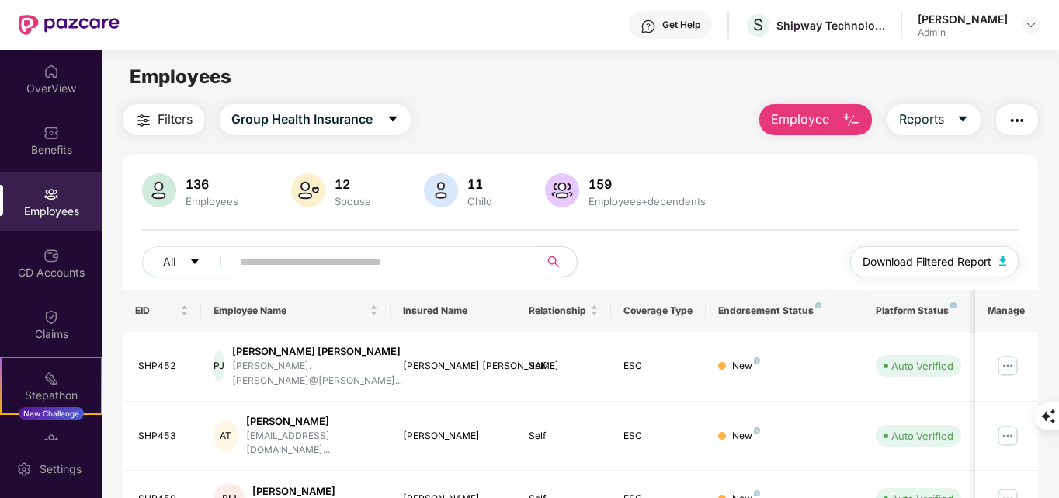
click at [1008, 268] on button "Download Filtered Report" at bounding box center [934, 261] width 169 height 31
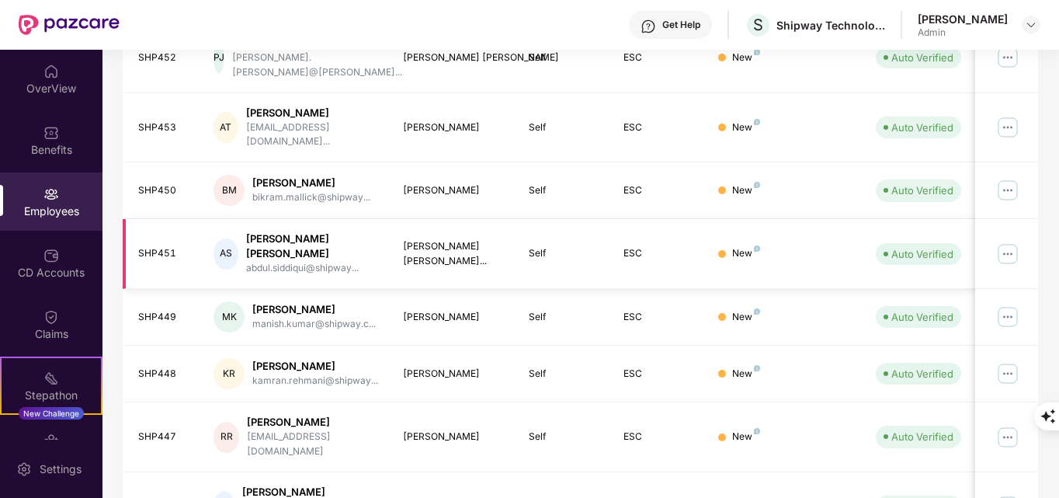
scroll to position [311, 0]
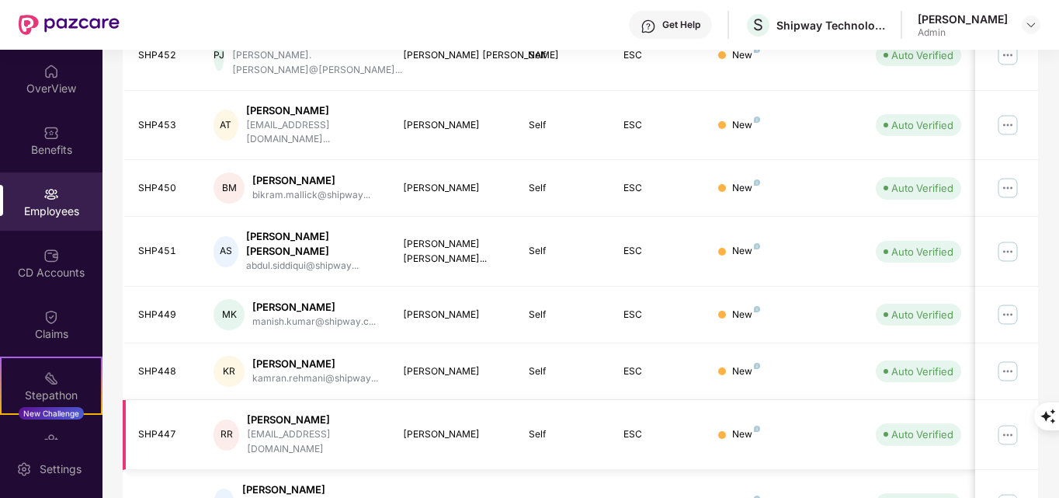
click at [1003, 422] on img at bounding box center [1007, 434] width 25 height 25
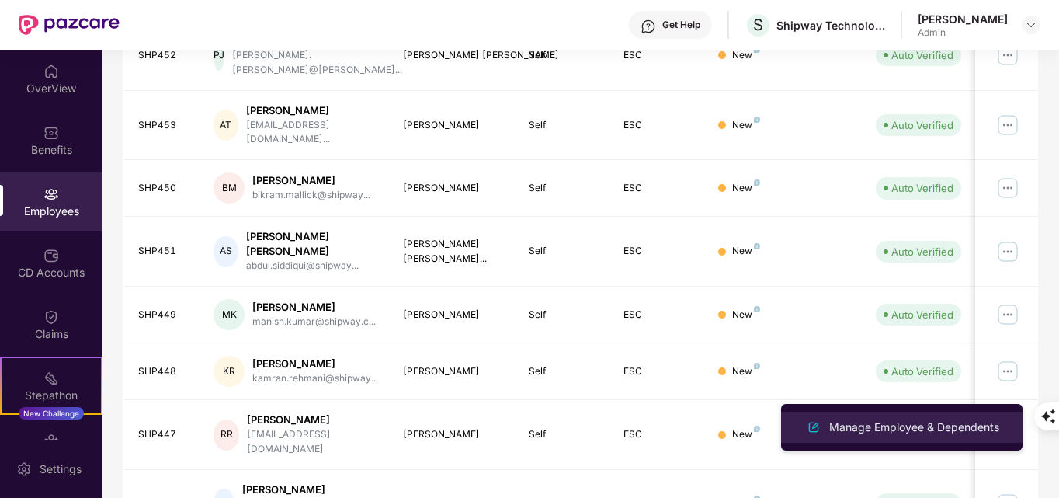
click at [883, 431] on div "Manage Employee & Dependents" at bounding box center [914, 426] width 176 height 17
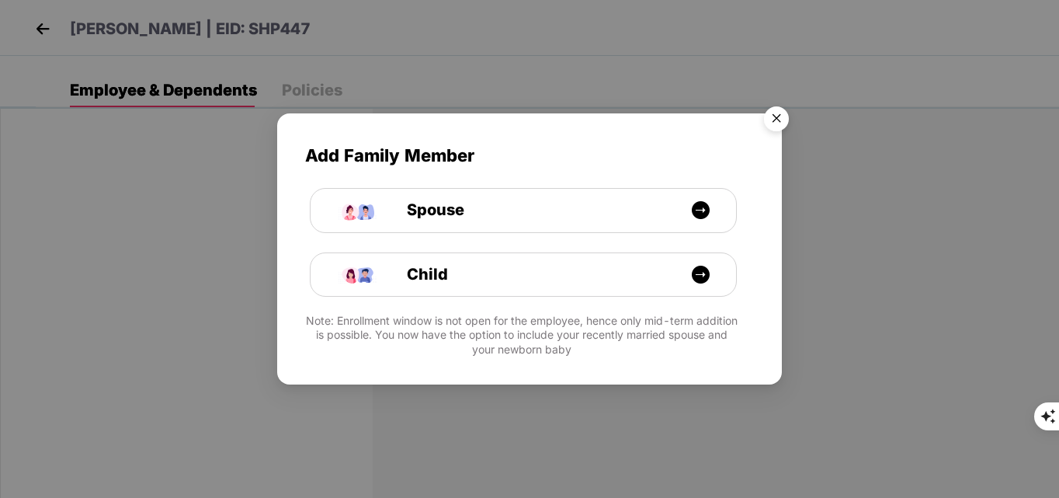
click at [782, 124] on img "Close" at bounding box center [776, 120] width 43 height 43
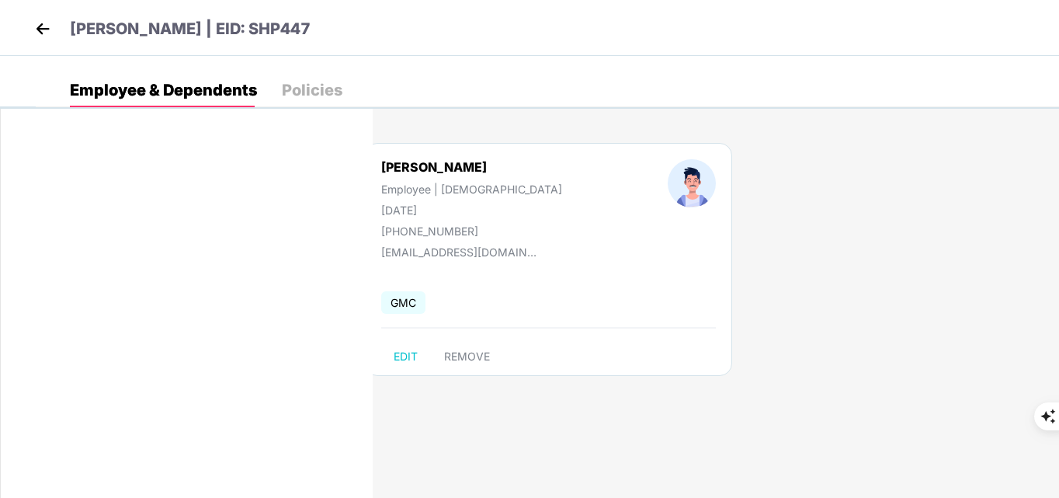
click at [50, 29] on img at bounding box center [42, 28] width 23 height 23
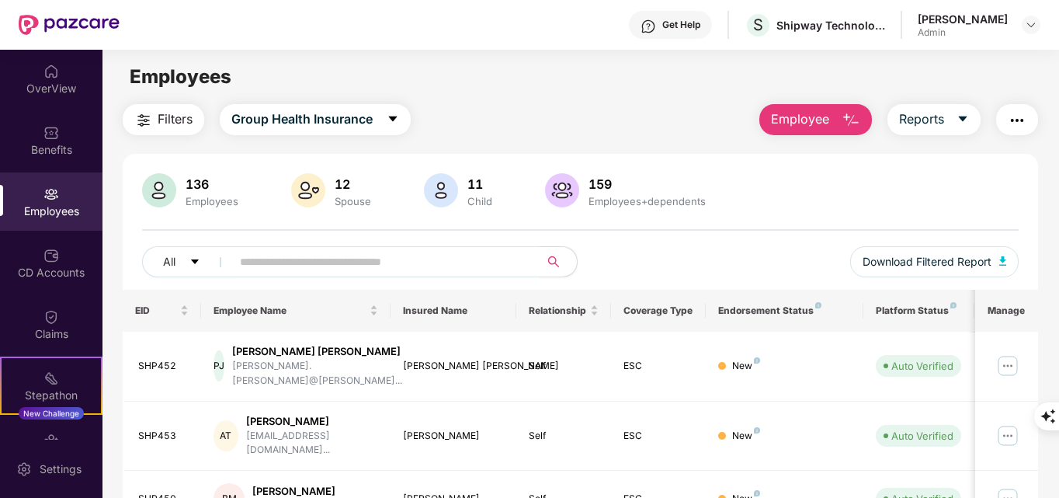
click at [699, 23] on div "Get Help" at bounding box center [681, 25] width 38 height 12
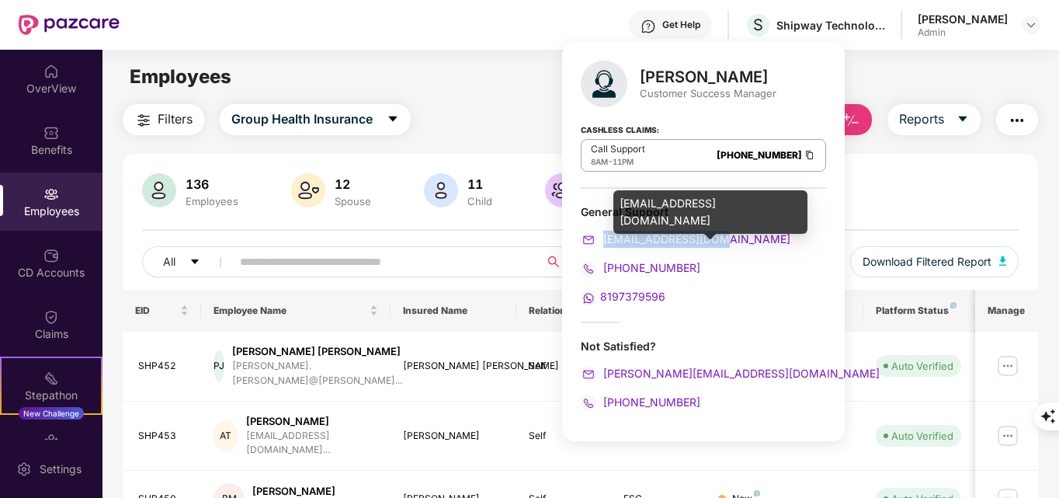
drag, startPoint x: 724, startPoint y: 240, endPoint x: 603, endPoint y: 235, distance: 120.4
click at [603, 235] on div "[EMAIL_ADDRESS][DOMAIN_NAME]" at bounding box center [703, 239] width 245 height 17
copy span "[EMAIL_ADDRESS][DOMAIN_NAME]"
